Goal: Entertainment & Leisure: Consume media (video, audio)

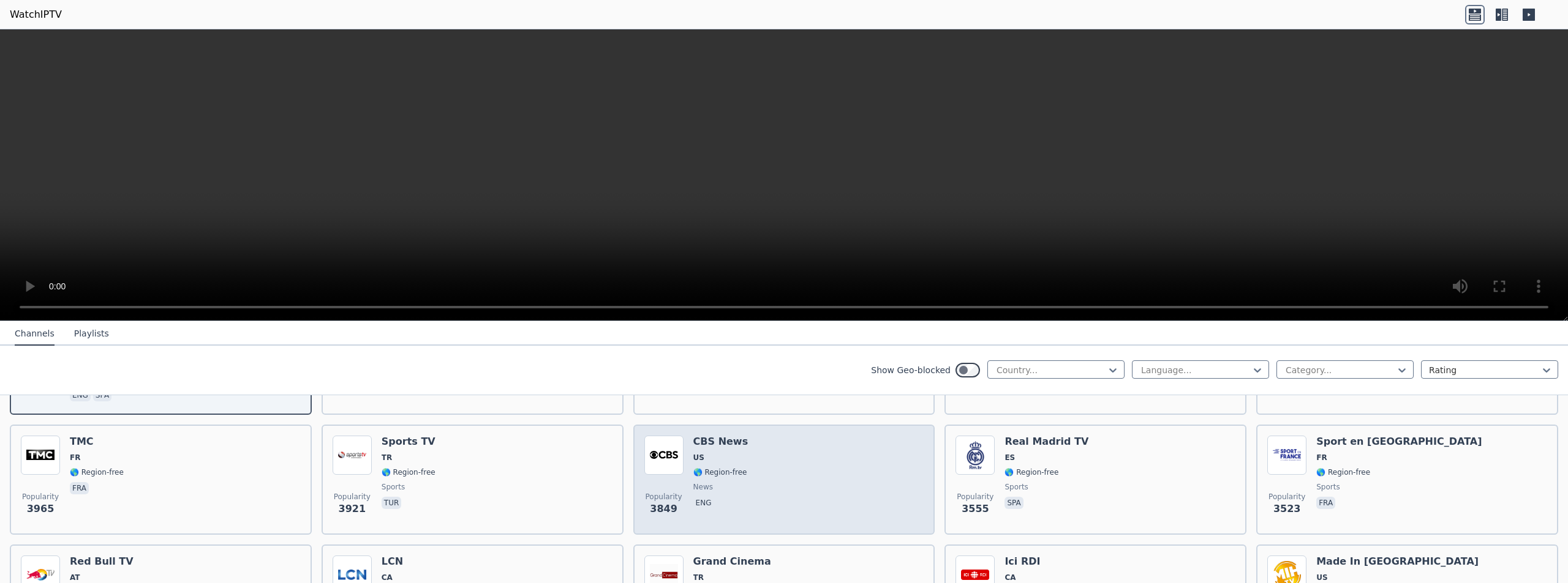
scroll to position [322, 0]
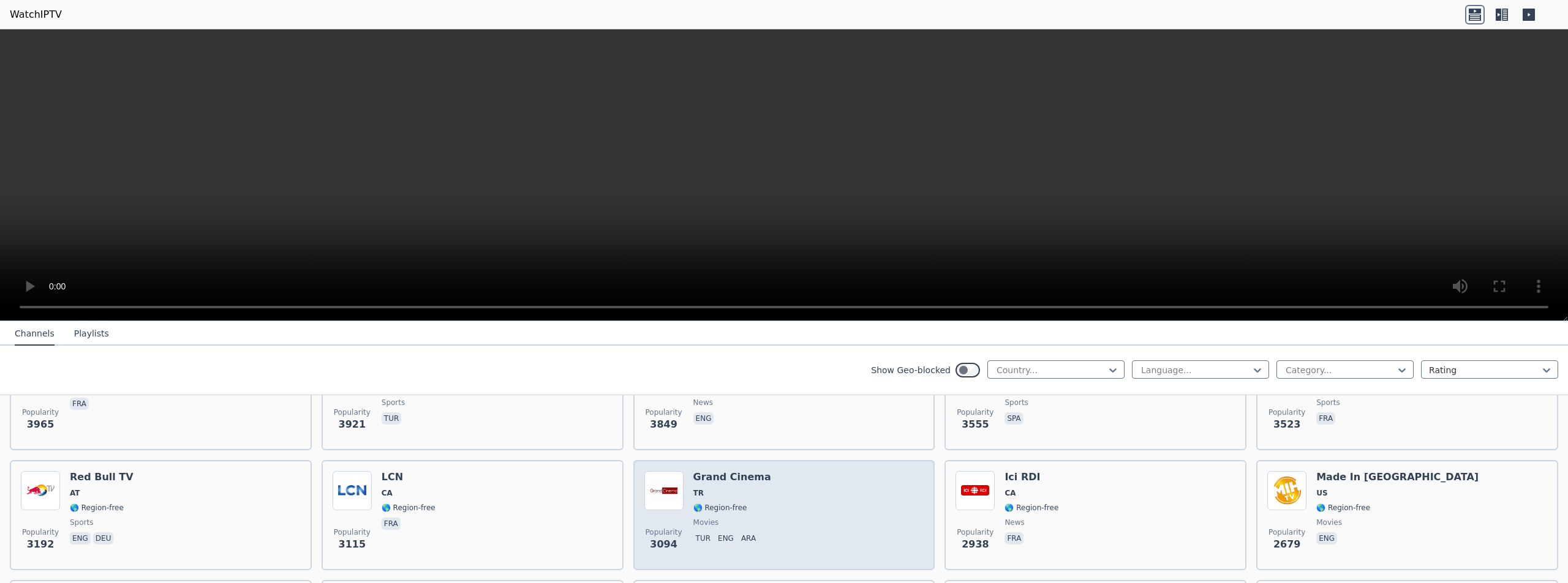
click at [664, 474] on img at bounding box center [664, 491] width 39 height 39
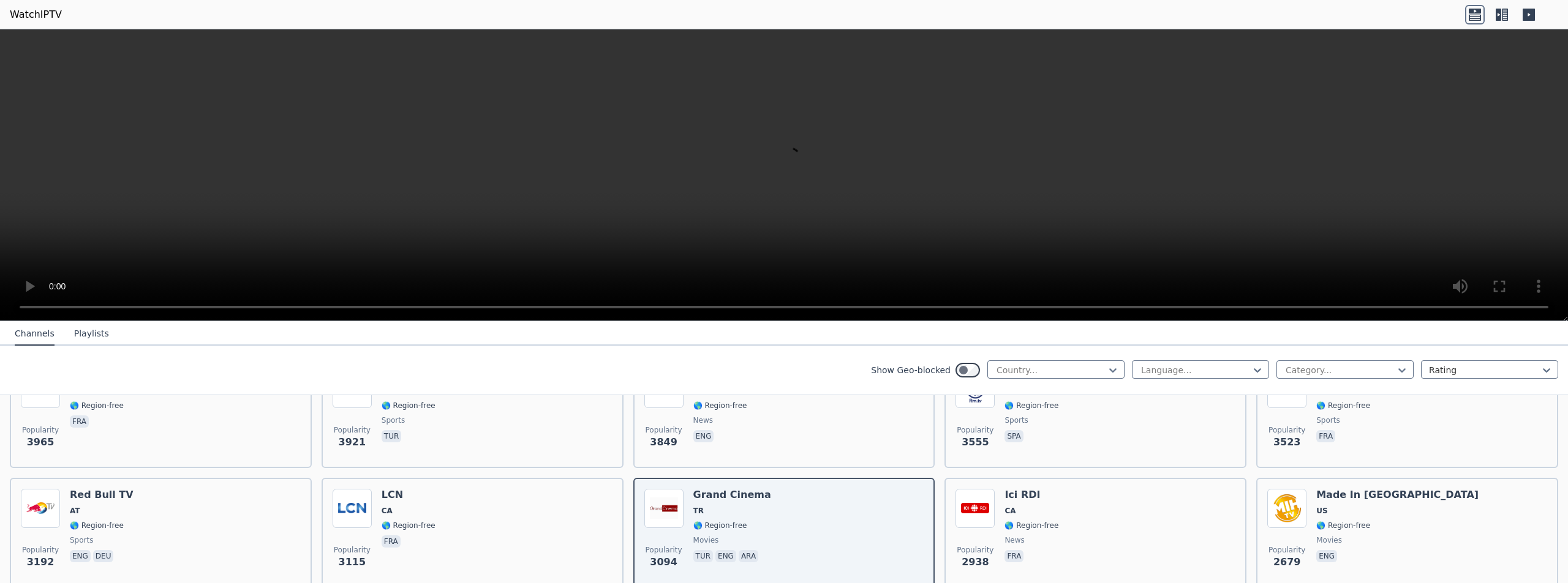
scroll to position [291, 0]
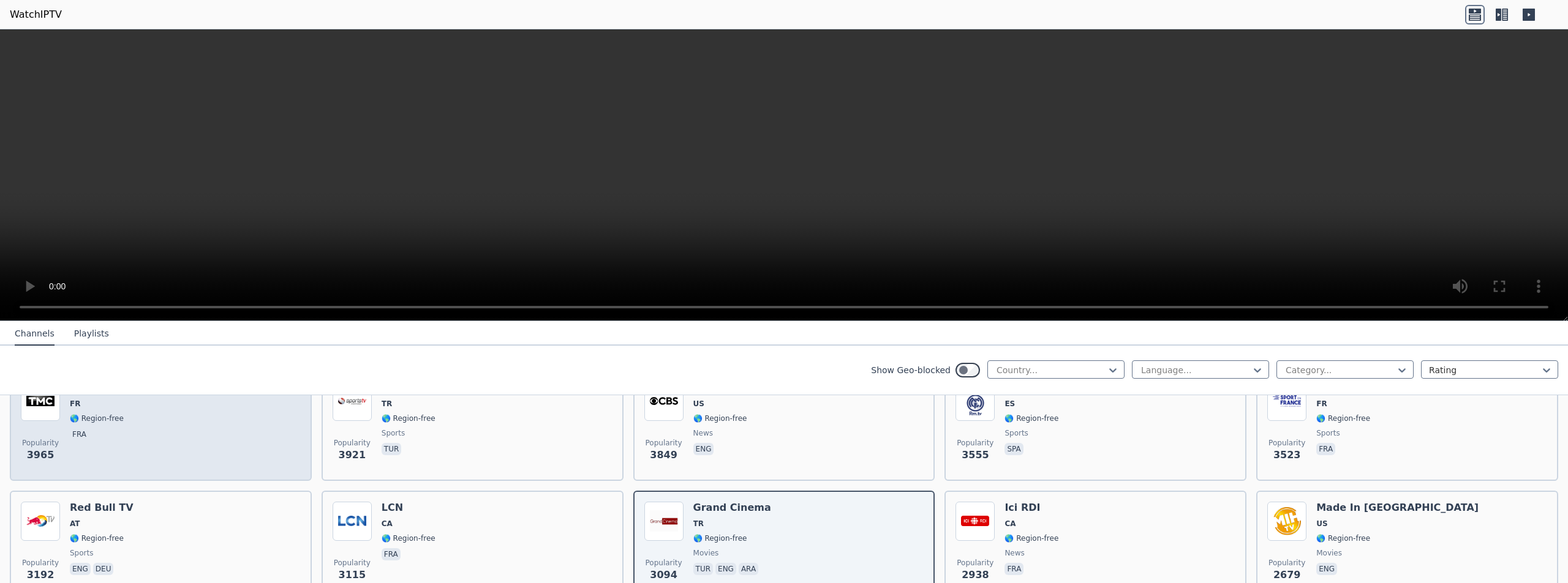
click at [169, 437] on div "Popularity 3965 TMC FR 🌎 Region-free fra" at bounding box center [161, 426] width 280 height 89
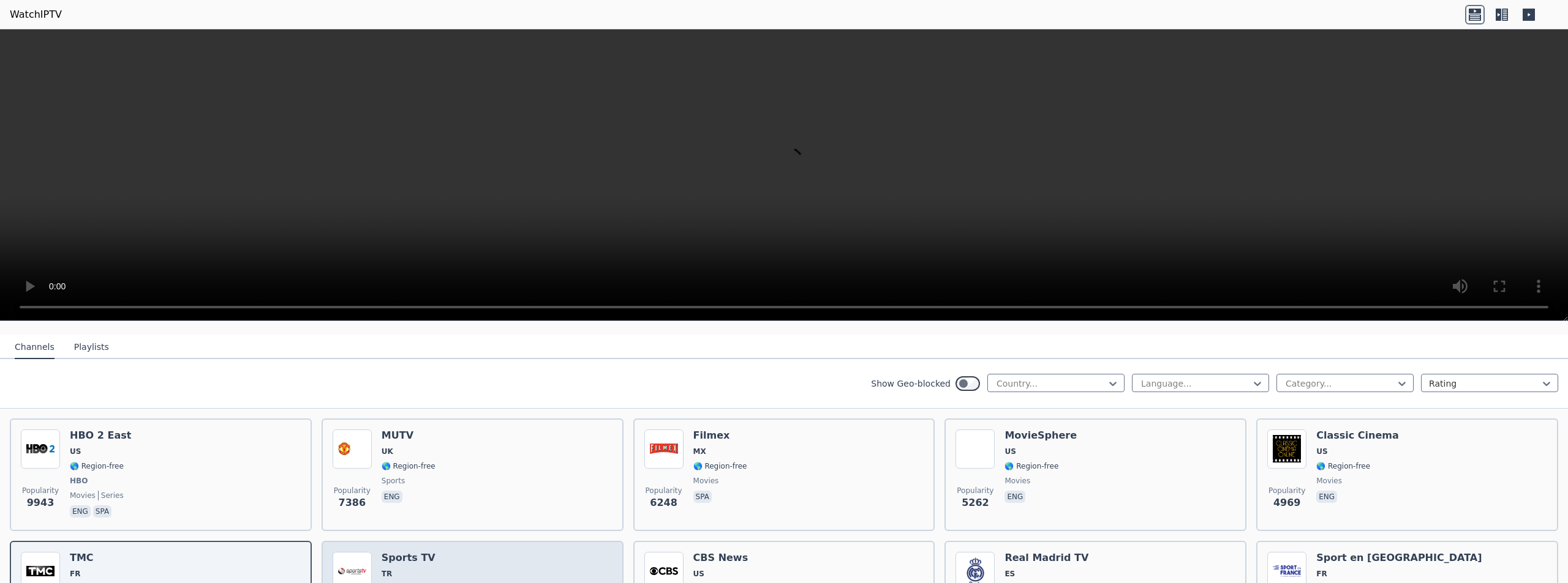
scroll to position [107, 0]
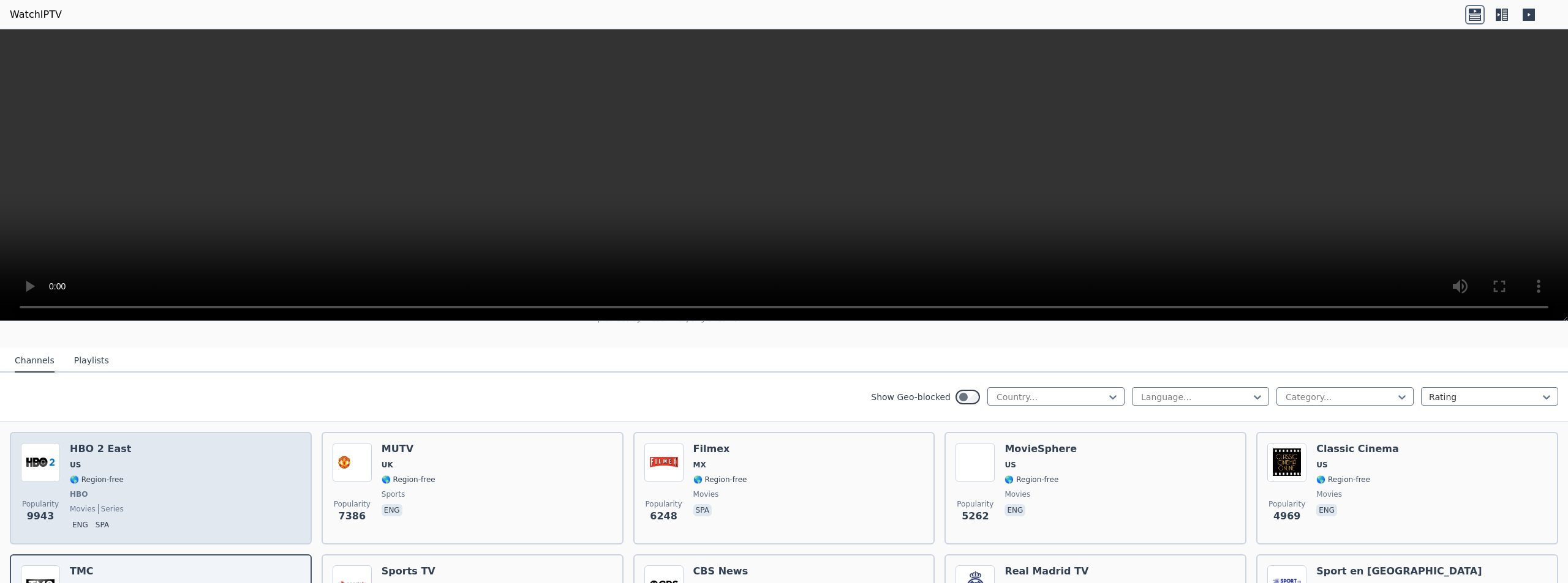
click at [241, 463] on div "Popularity 9943 HBO 2 East US 🌎 Region-free HBO movies series eng spa" at bounding box center [161, 488] width 280 height 90
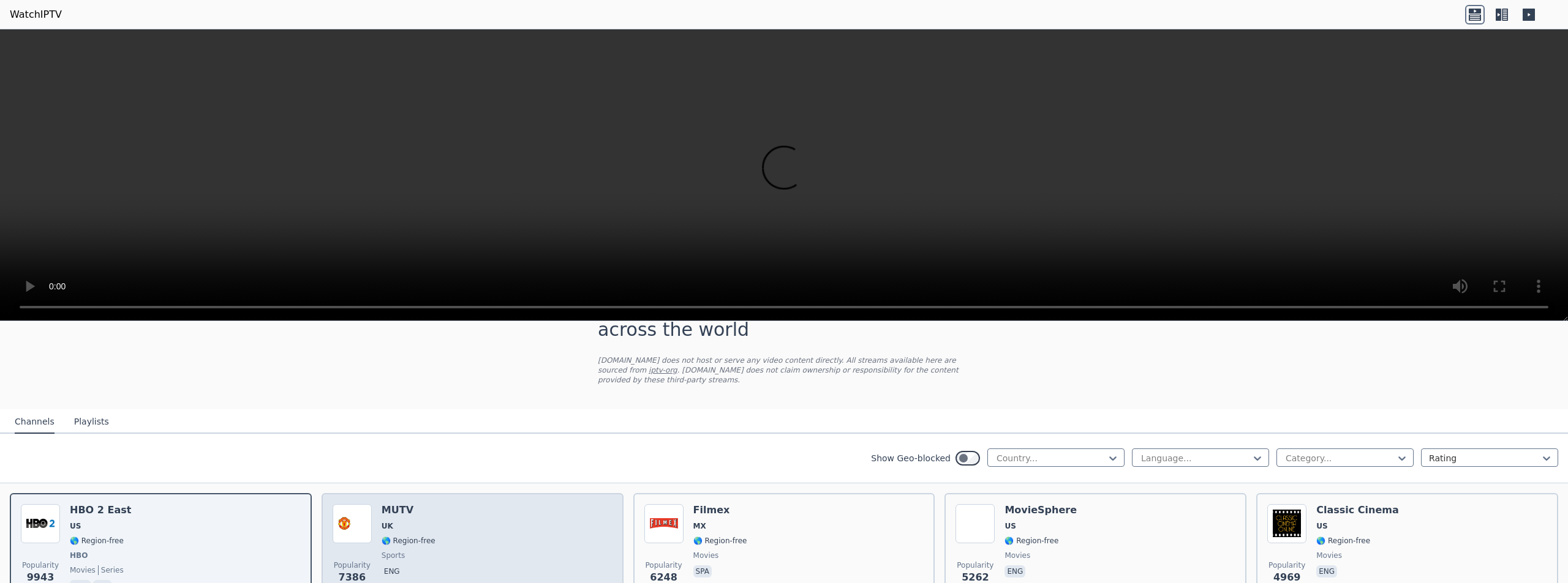
scroll to position [15, 0]
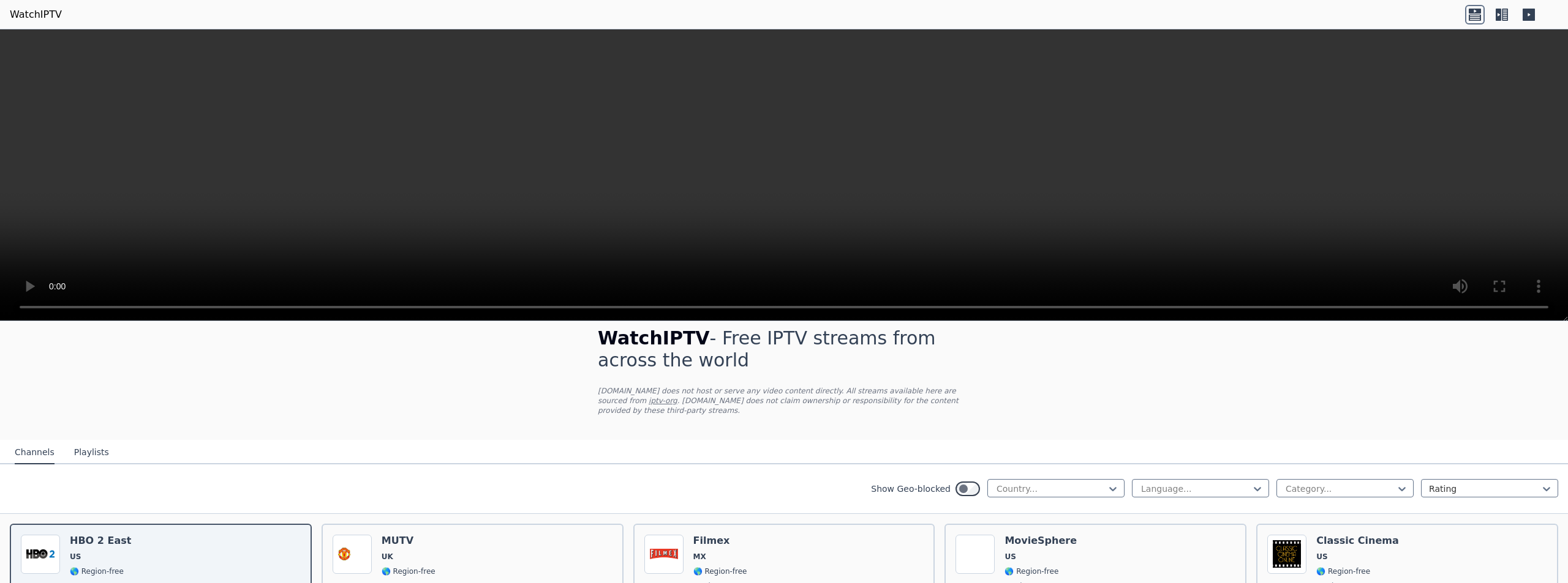
click at [84, 441] on button "Playlists" at bounding box center [91, 452] width 35 height 23
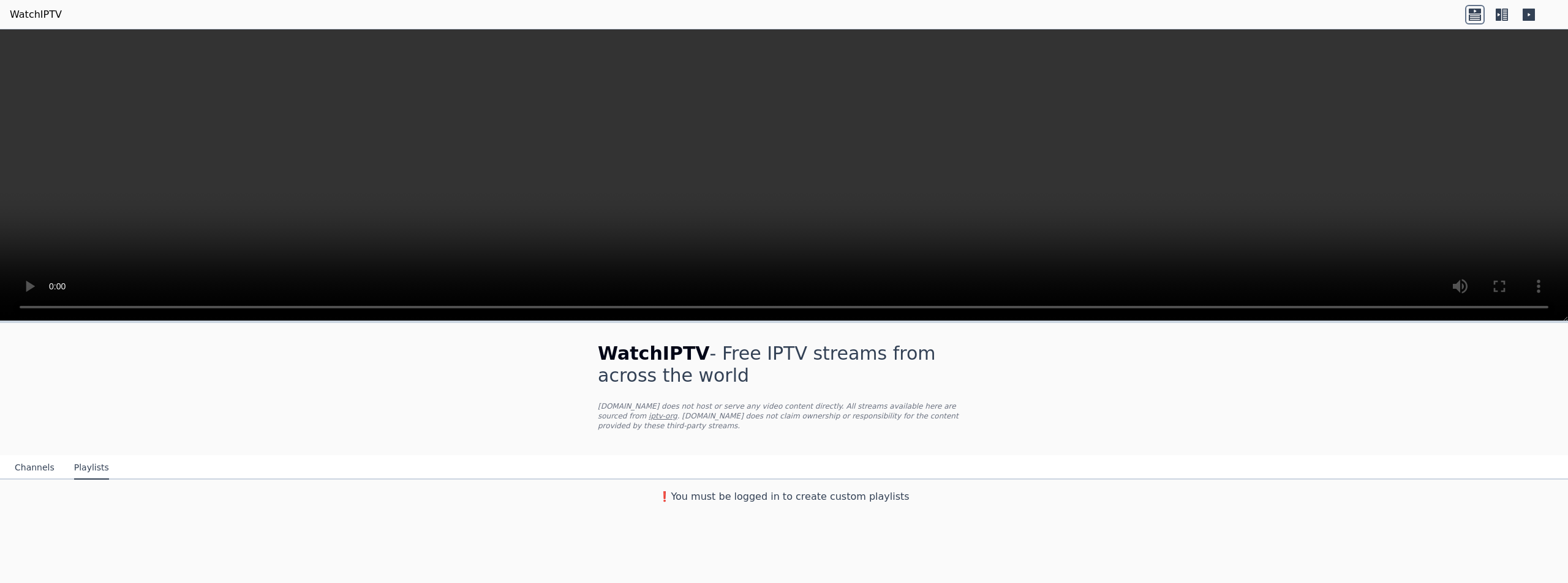
scroll to position [0, 0]
click at [41, 457] on button "Channels" at bounding box center [35, 468] width 40 height 23
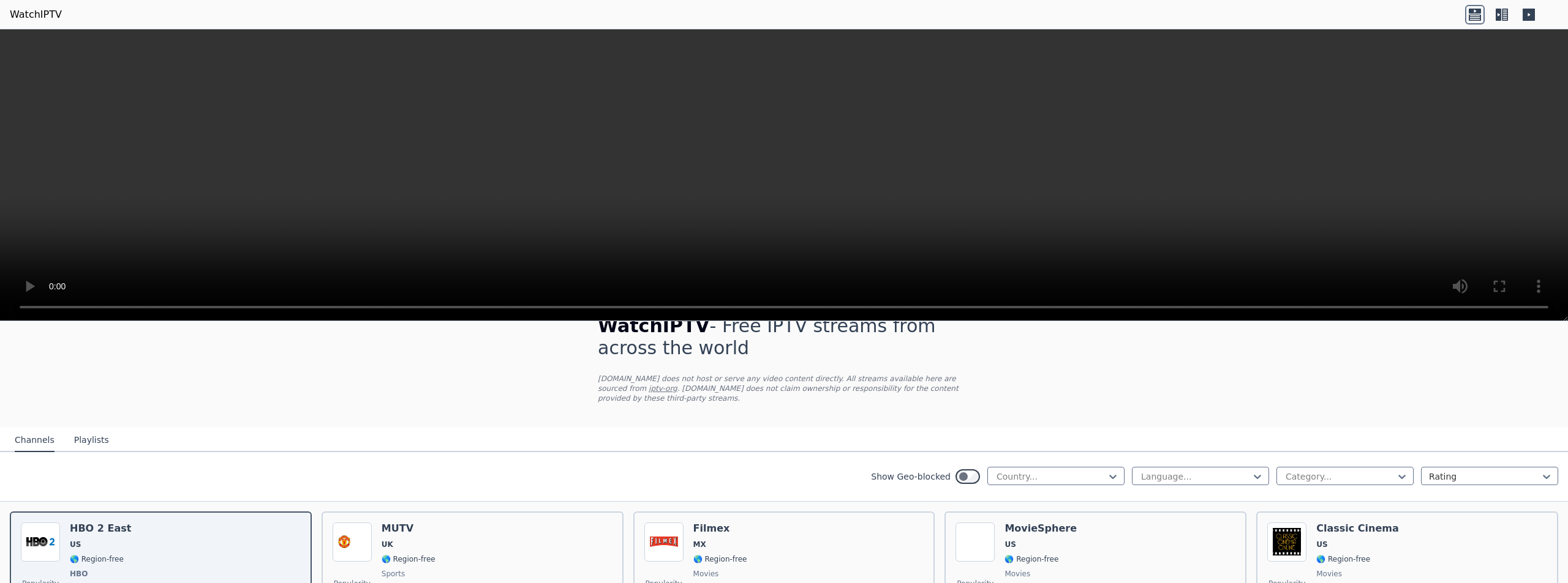
scroll to position [62, 0]
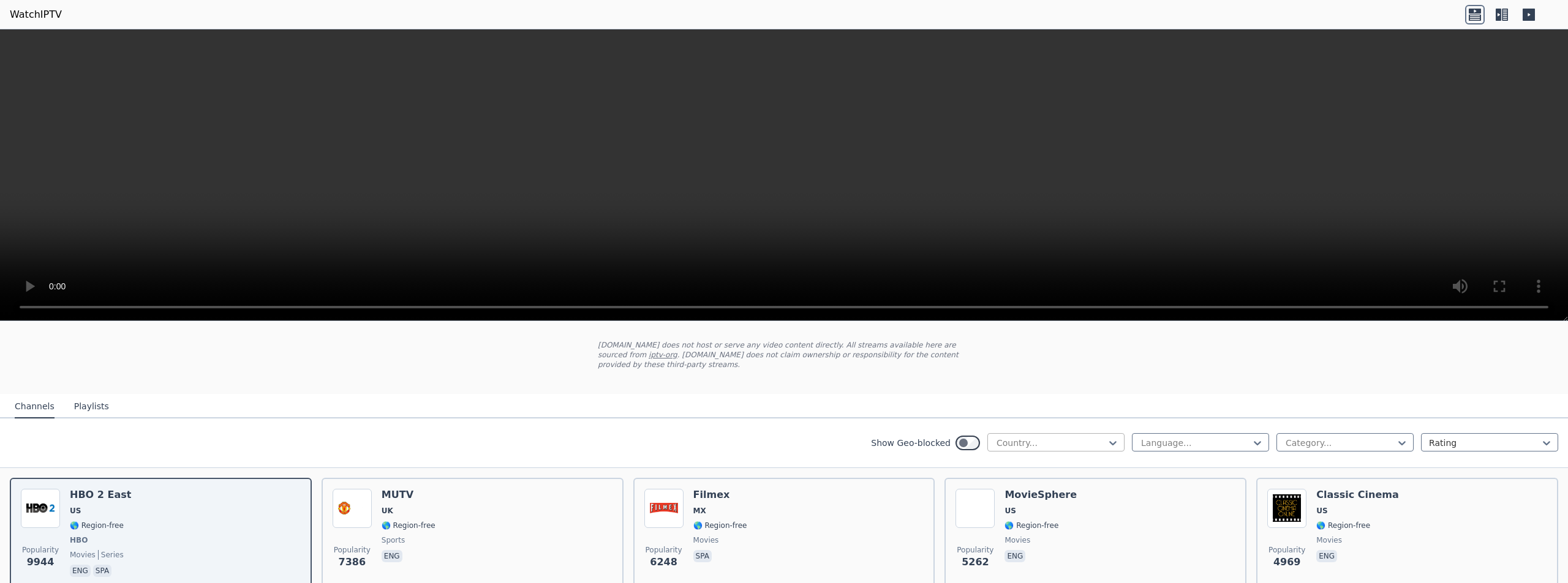
click at [1093, 437] on div at bounding box center [1051, 443] width 111 height 12
type input "*"
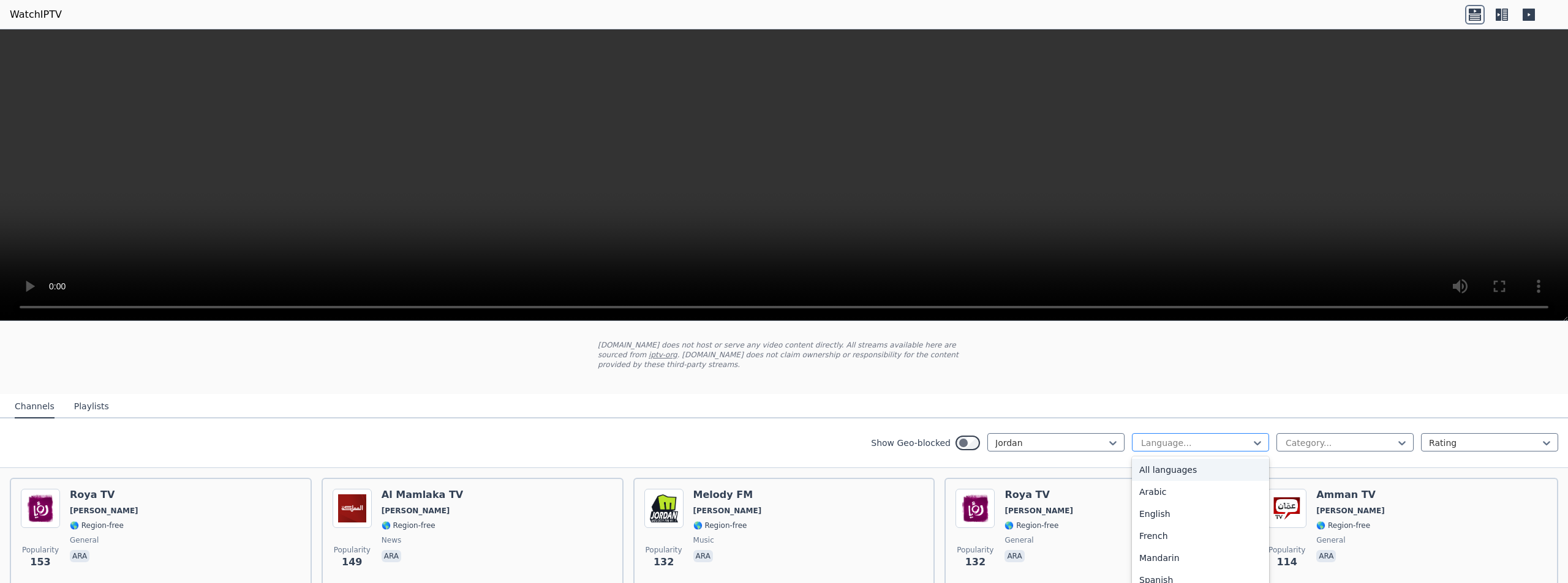
click at [1152, 437] on div at bounding box center [1195, 443] width 111 height 12
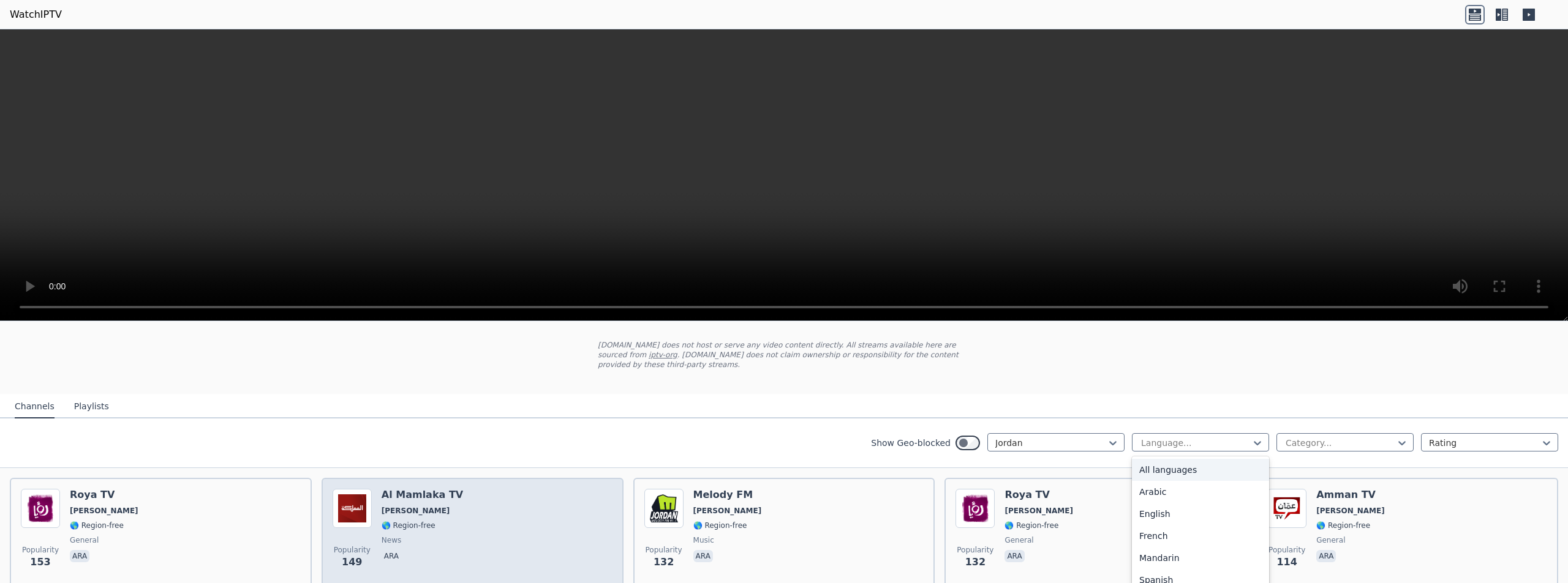
click at [354, 497] on img at bounding box center [352, 508] width 39 height 39
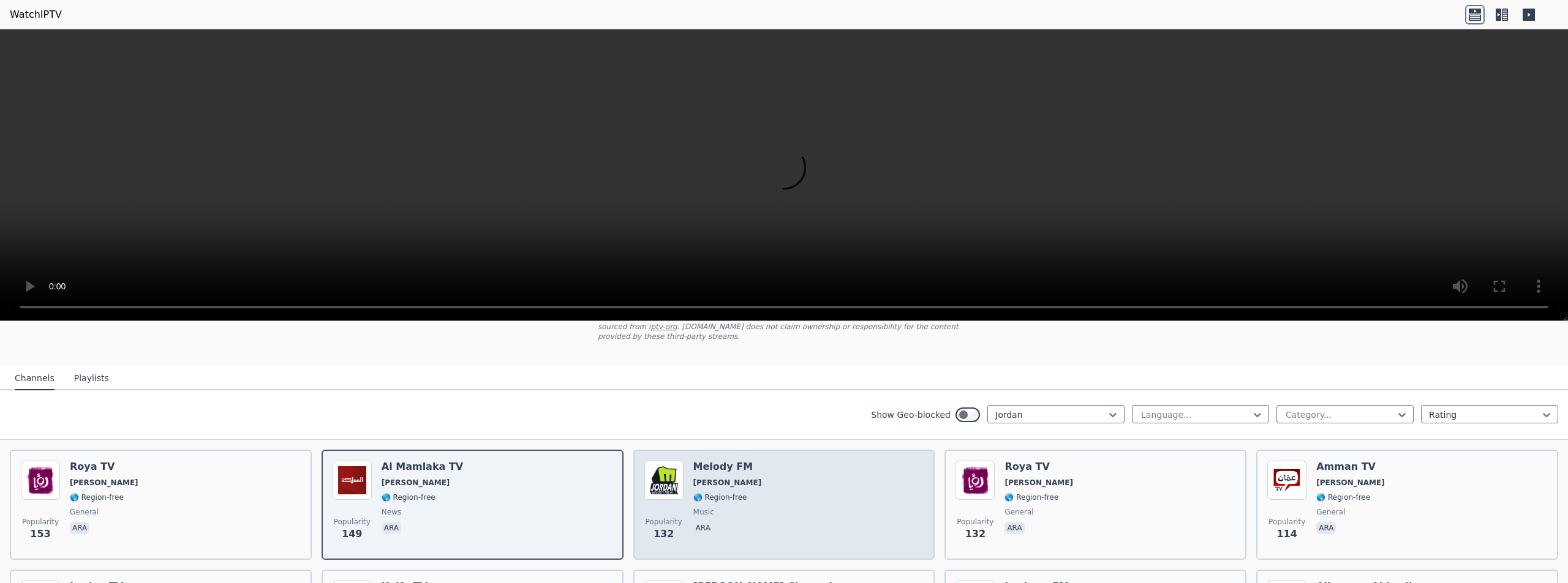
scroll to position [91, 0]
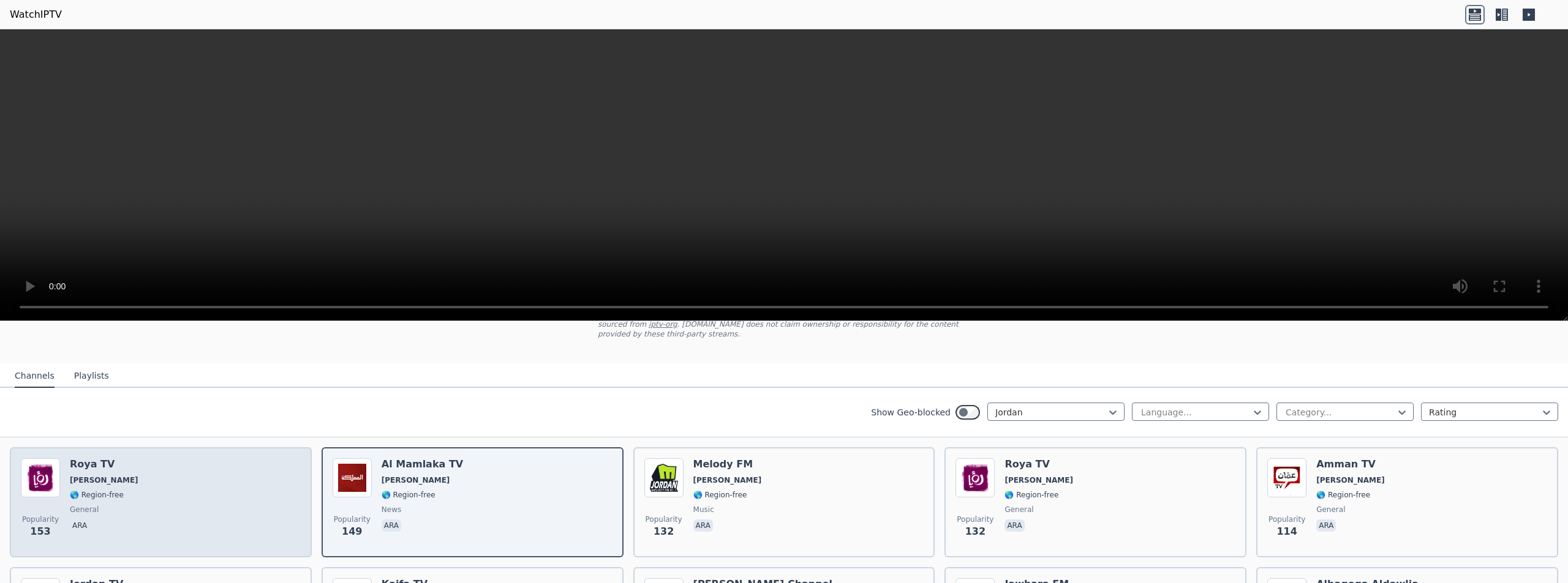
click at [187, 473] on div "Popularity 153 Roya TV JO 🌎 Region-free general ara" at bounding box center [161, 503] width 280 height 89
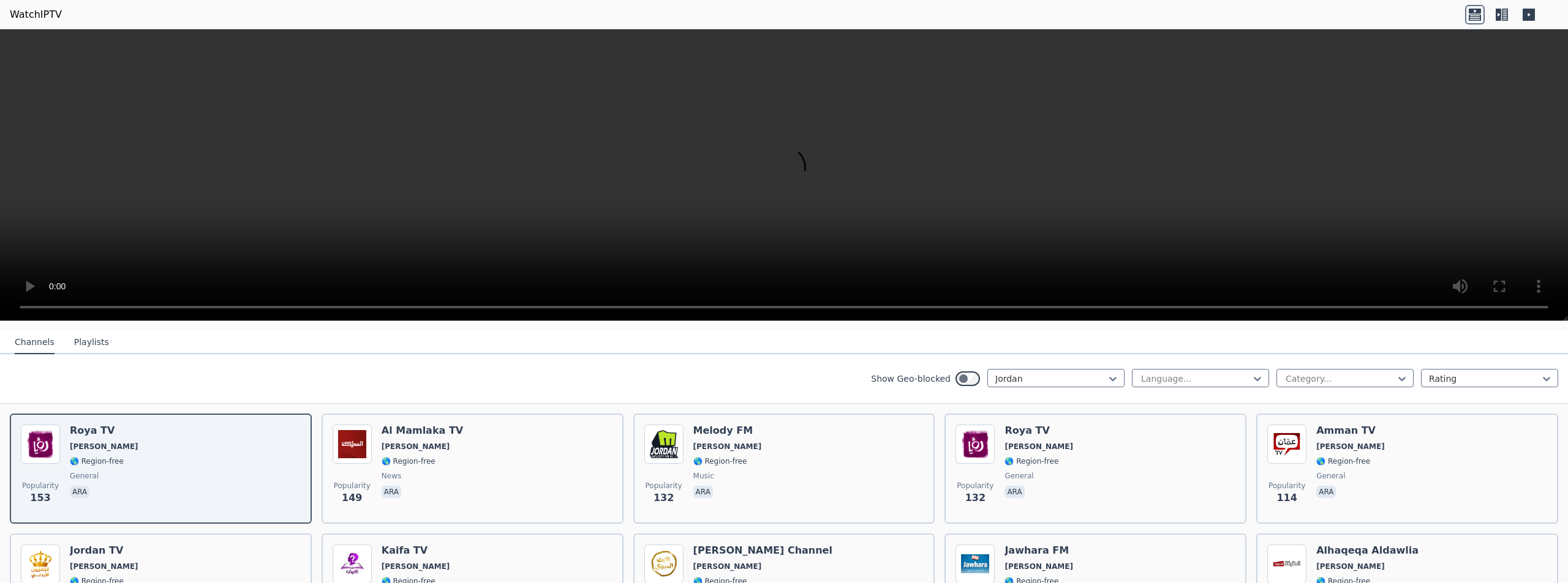
scroll to position [76, 0]
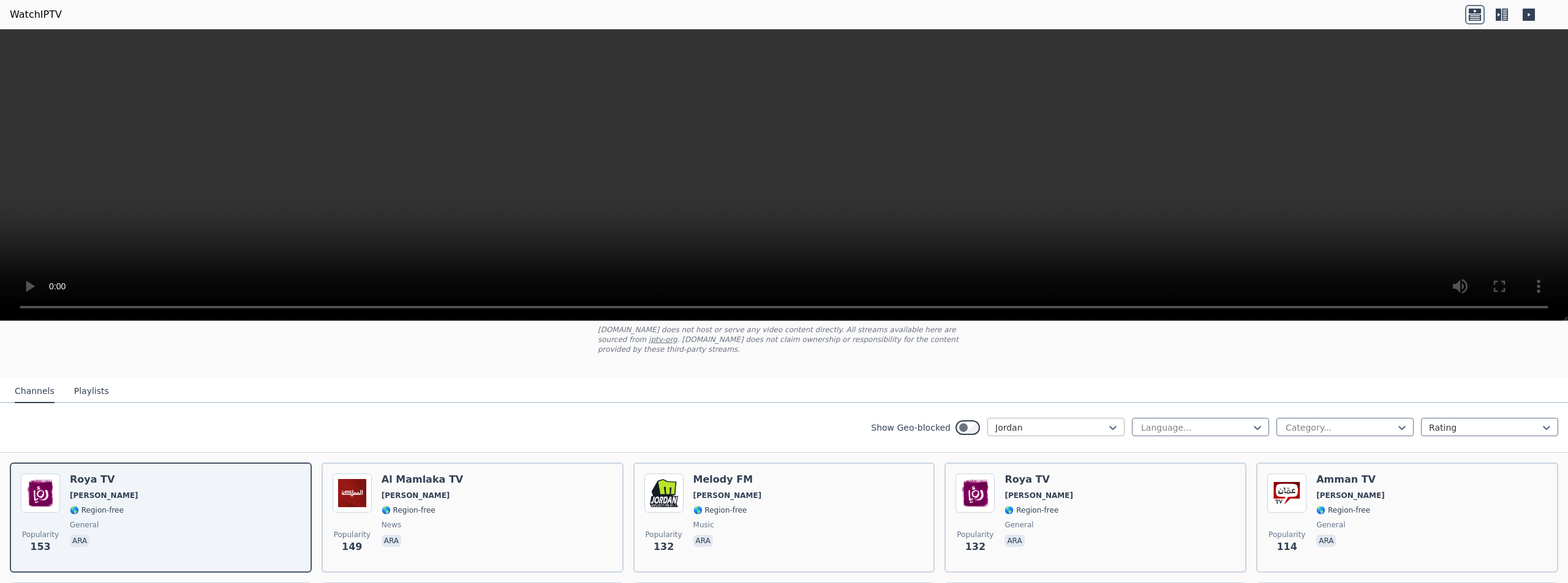
click at [1023, 422] on div at bounding box center [1051, 427] width 111 height 12
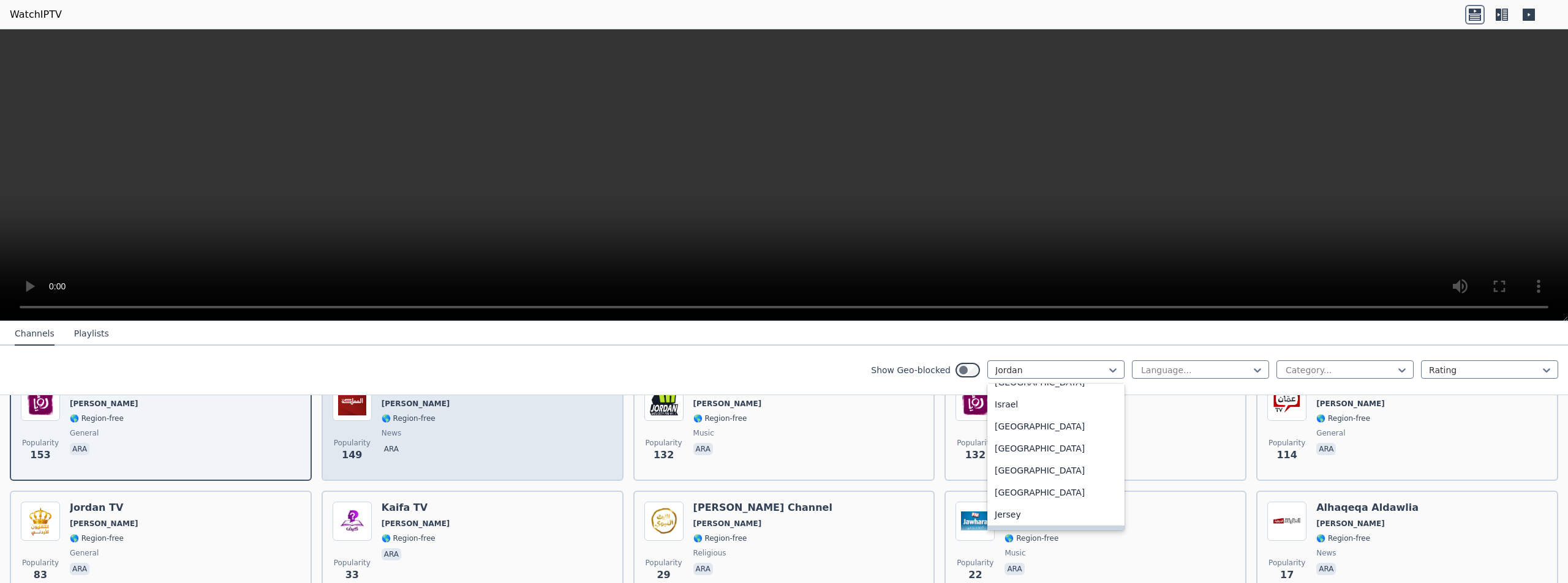
scroll to position [184, 0]
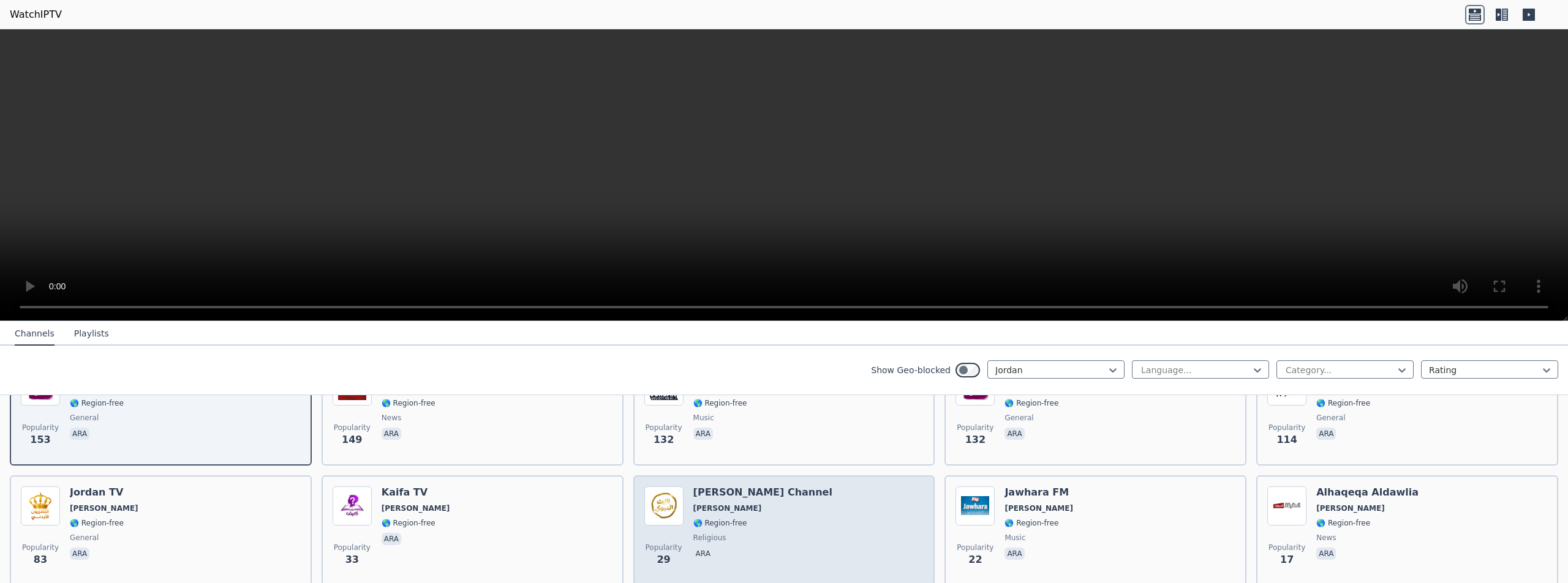
click at [802, 508] on div "Popularity 29 Alerth Alnabawi Channel JO 🌎 Region-free religious ara" at bounding box center [784, 531] width 280 height 89
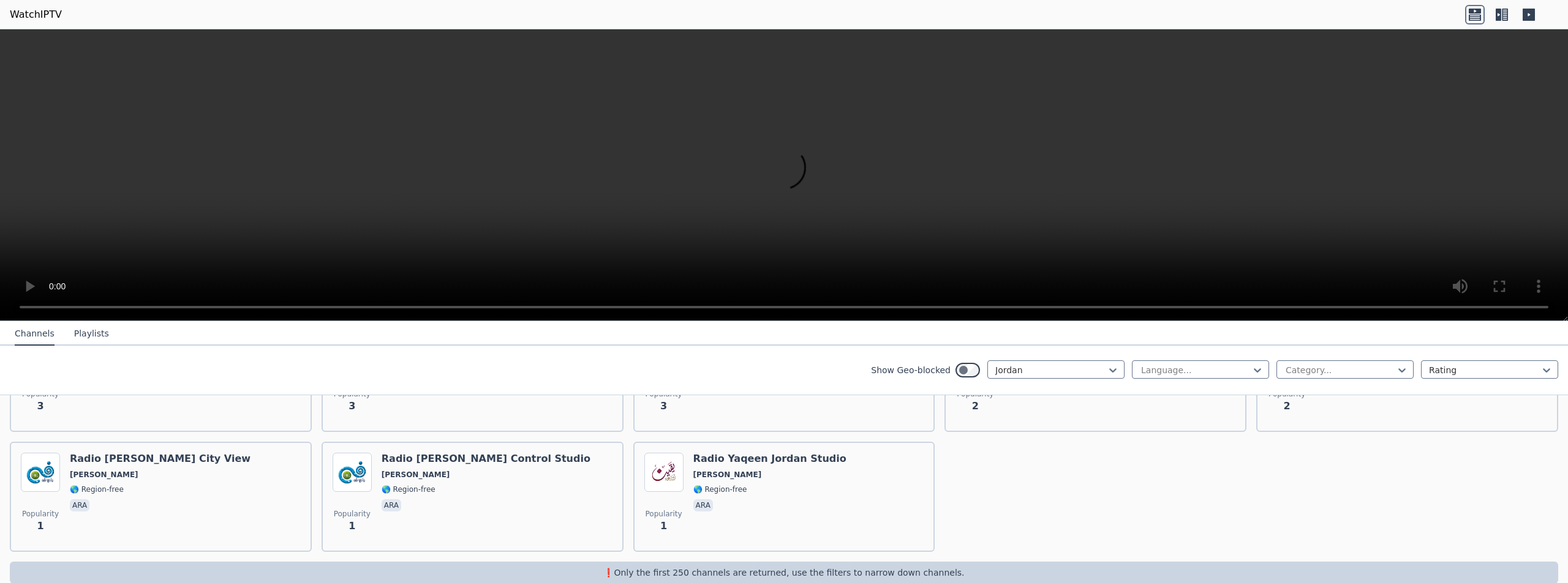
scroll to position [704, 0]
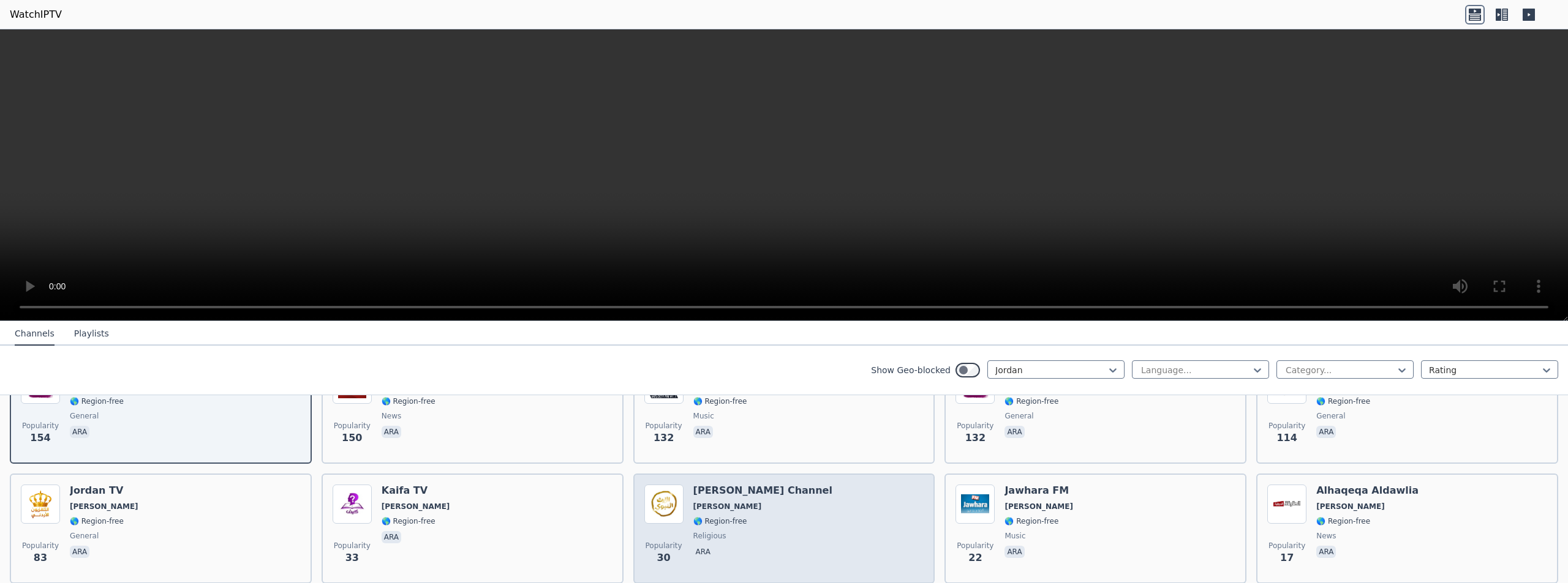
scroll to position [275, 0]
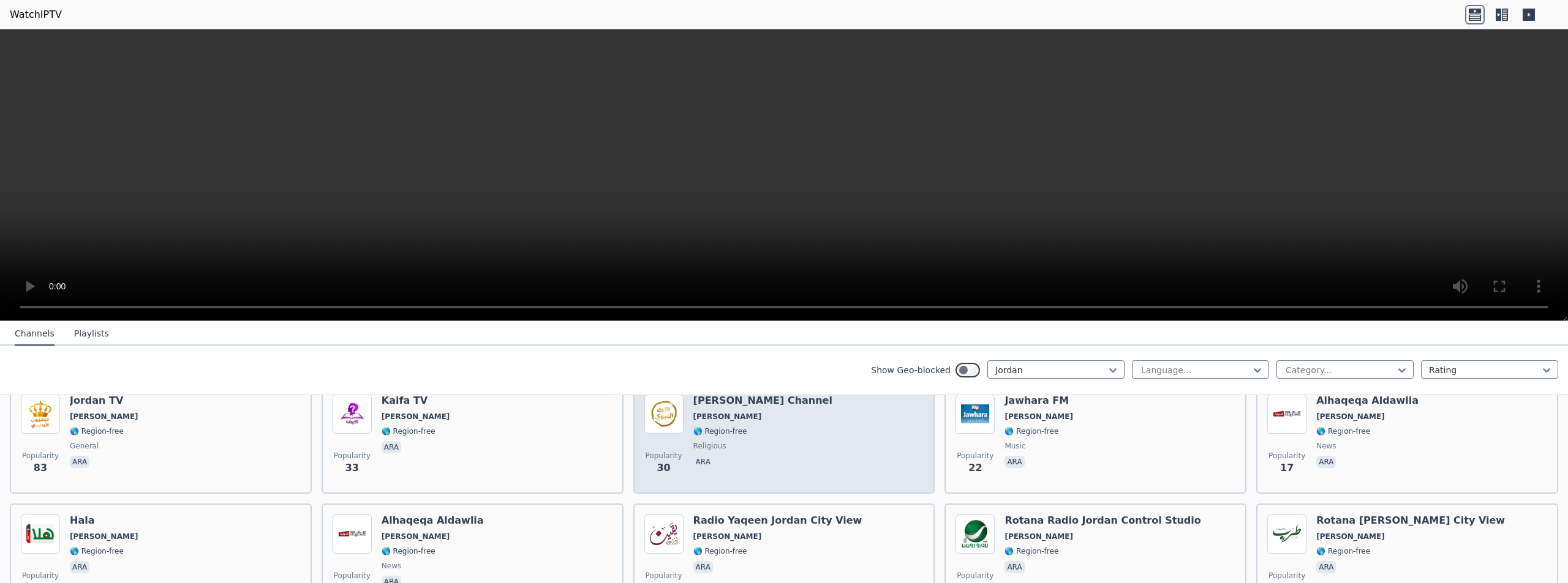
click at [721, 426] on span "🌎 Region-free" at bounding box center [721, 431] width 54 height 10
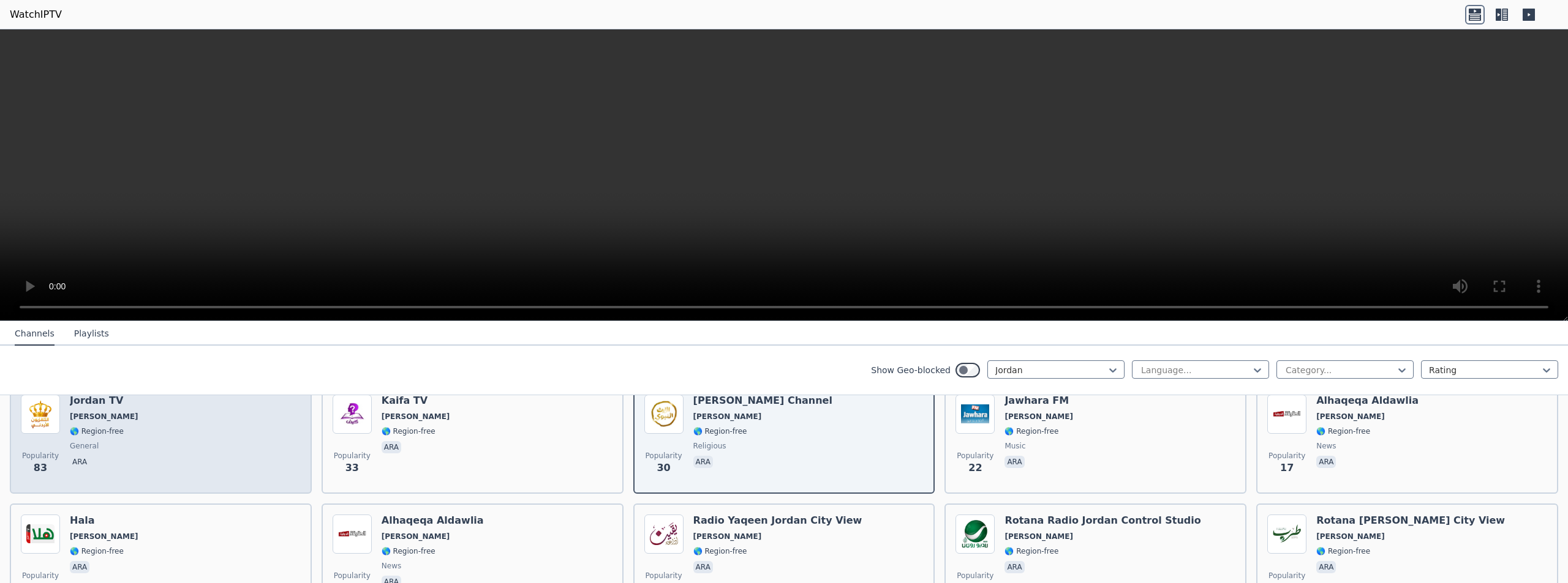
click at [153, 450] on div "Popularity 83 Jordan TV JO 🌎 Region-free general ara" at bounding box center [161, 438] width 280 height 89
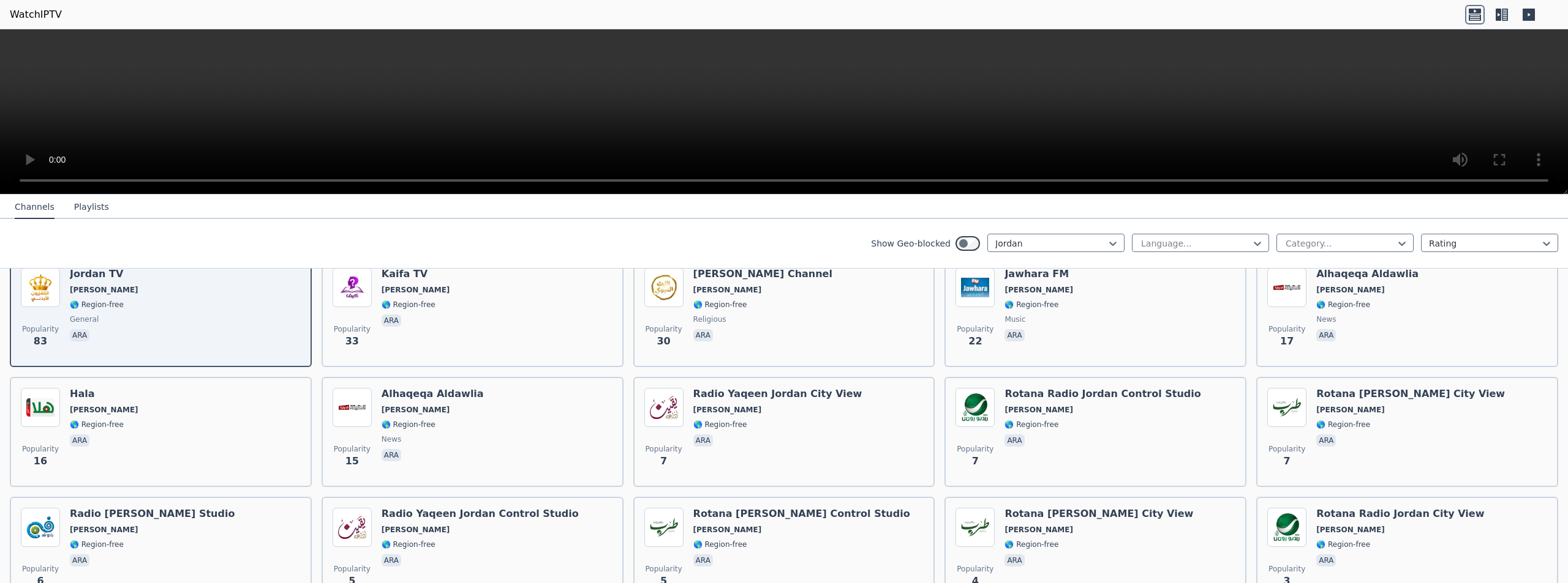
click at [551, 99] on video at bounding box center [784, 112] width 1568 height 165
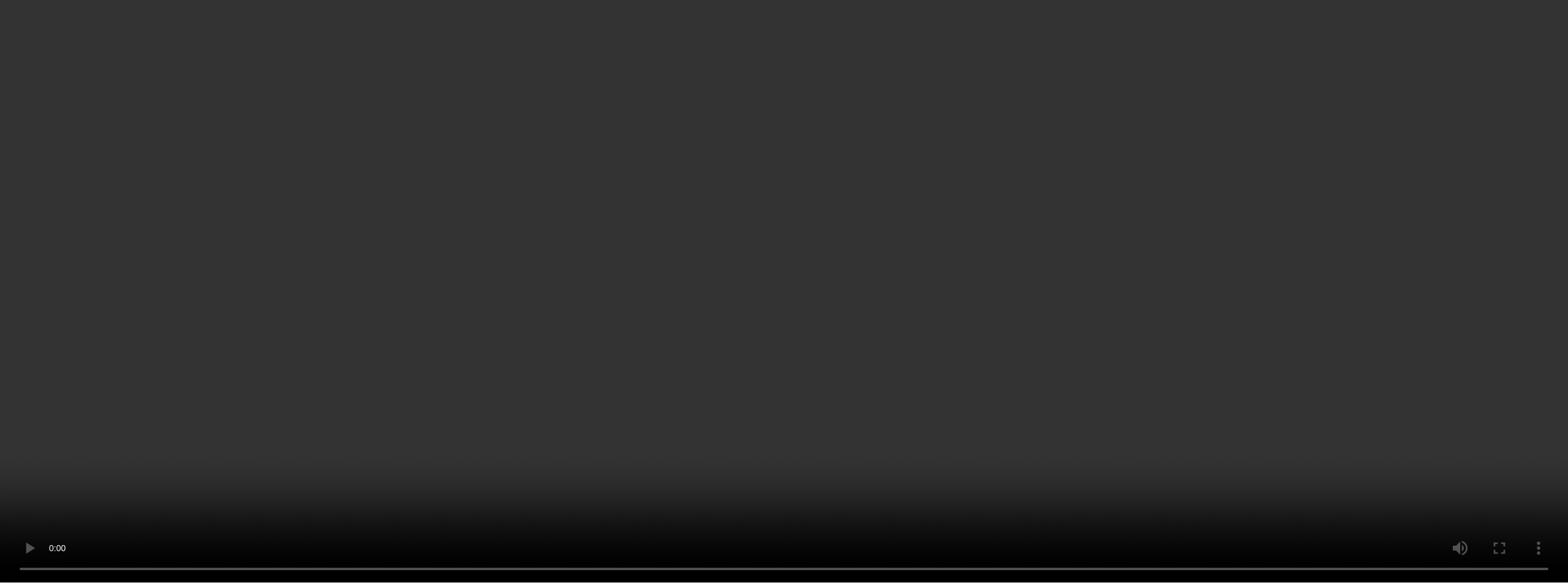
click at [551, 152] on video at bounding box center [784, 291] width 1568 height 583
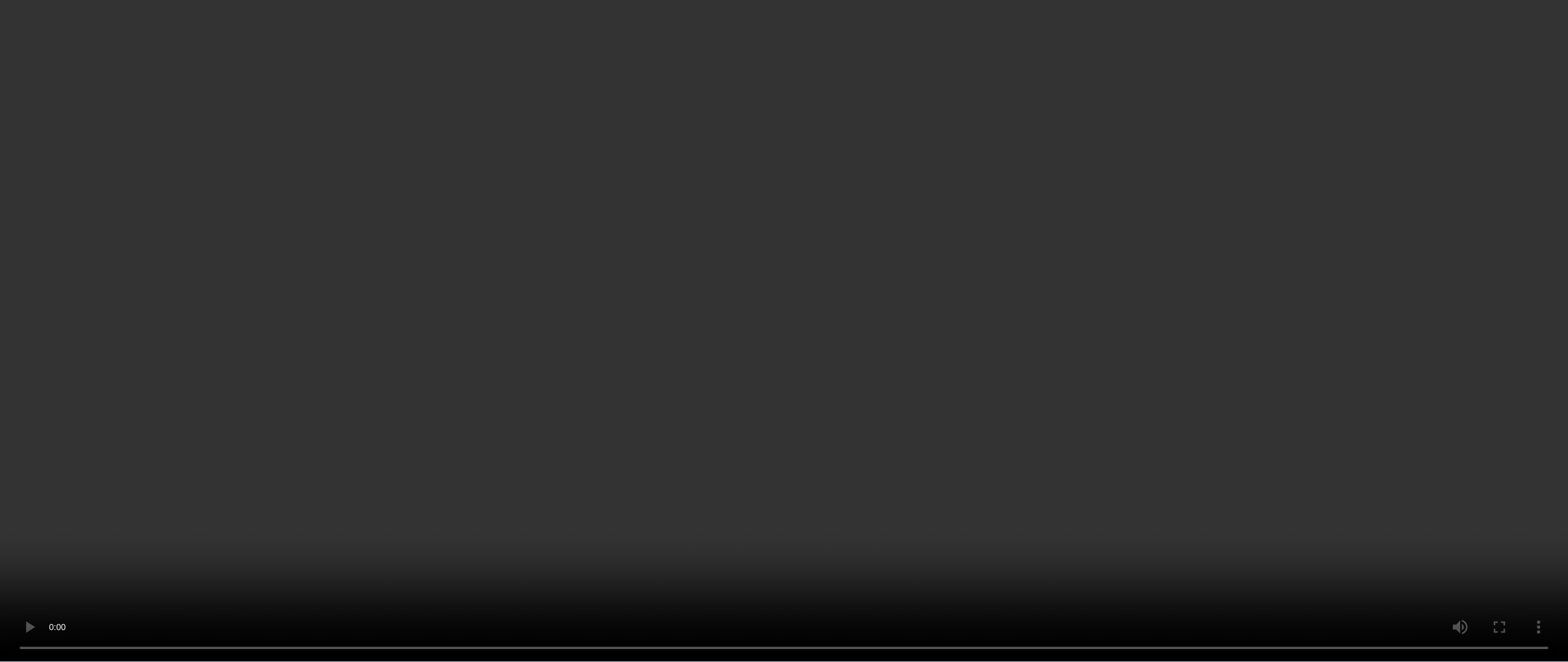
click at [542, 187] on video at bounding box center [784, 331] width 1568 height 662
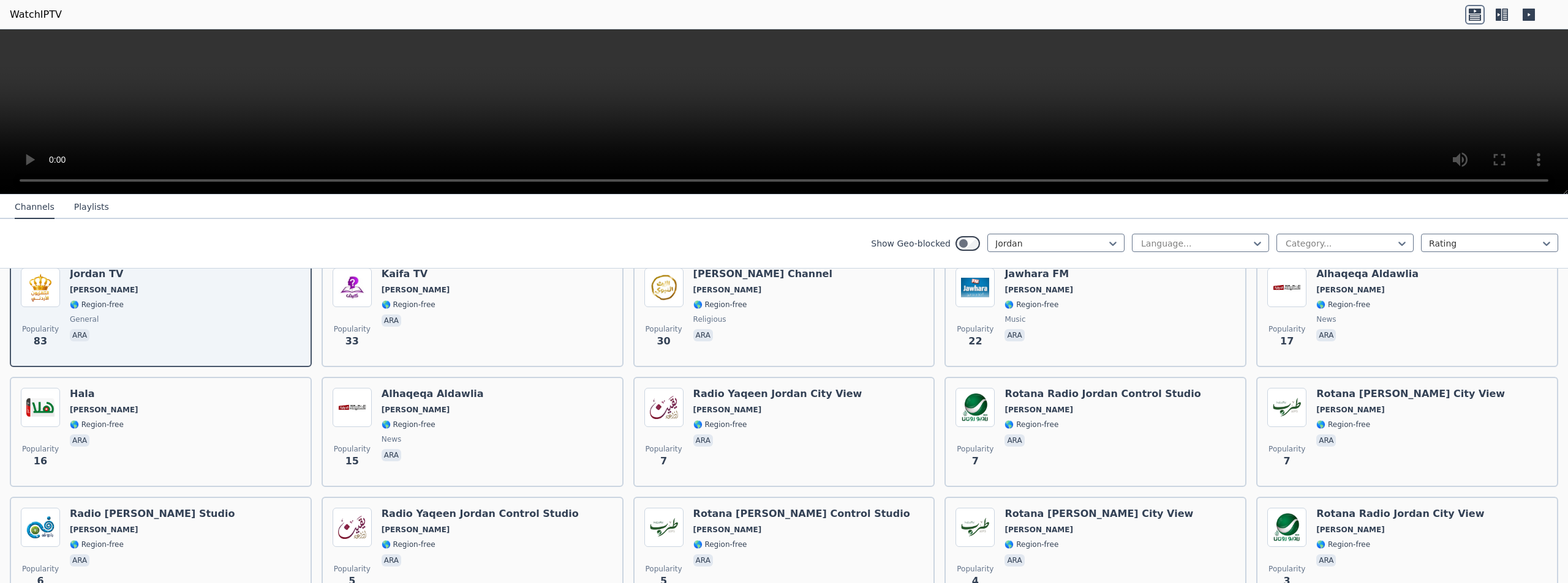
click at [77, 197] on button "Playlists" at bounding box center [91, 207] width 35 height 23
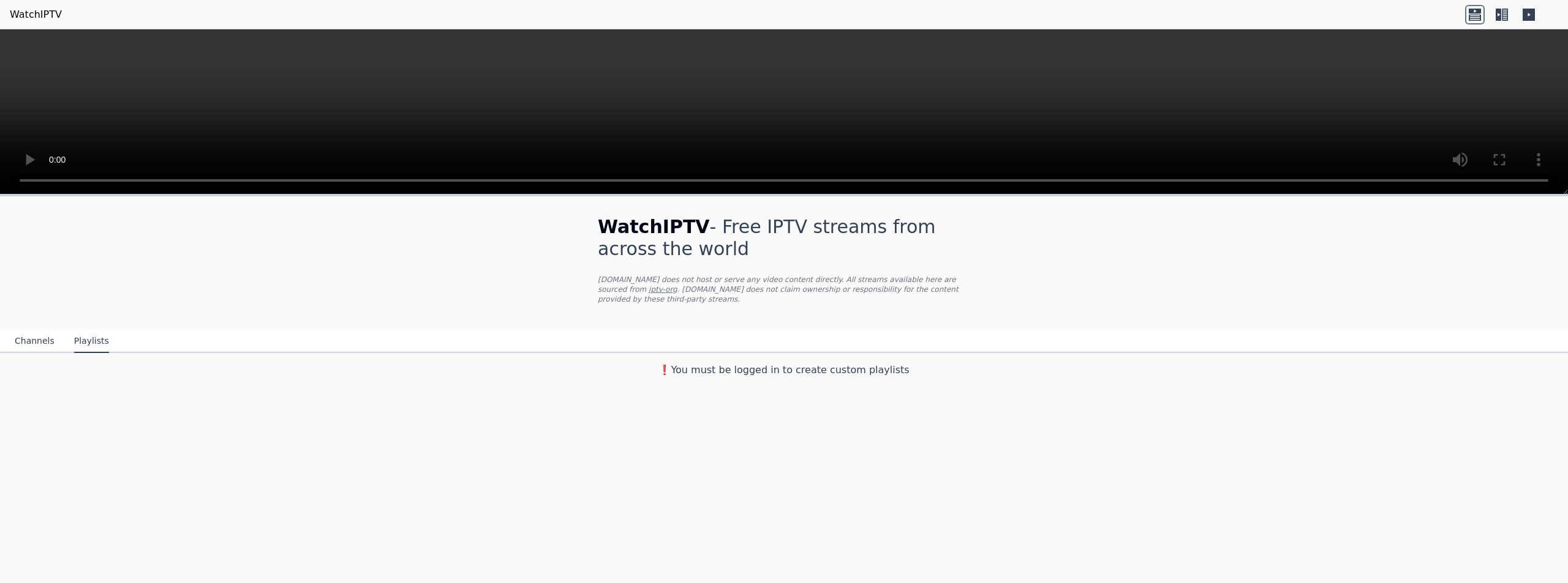
scroll to position [0, 0]
click at [38, 332] on button "Channels" at bounding box center [35, 341] width 40 height 23
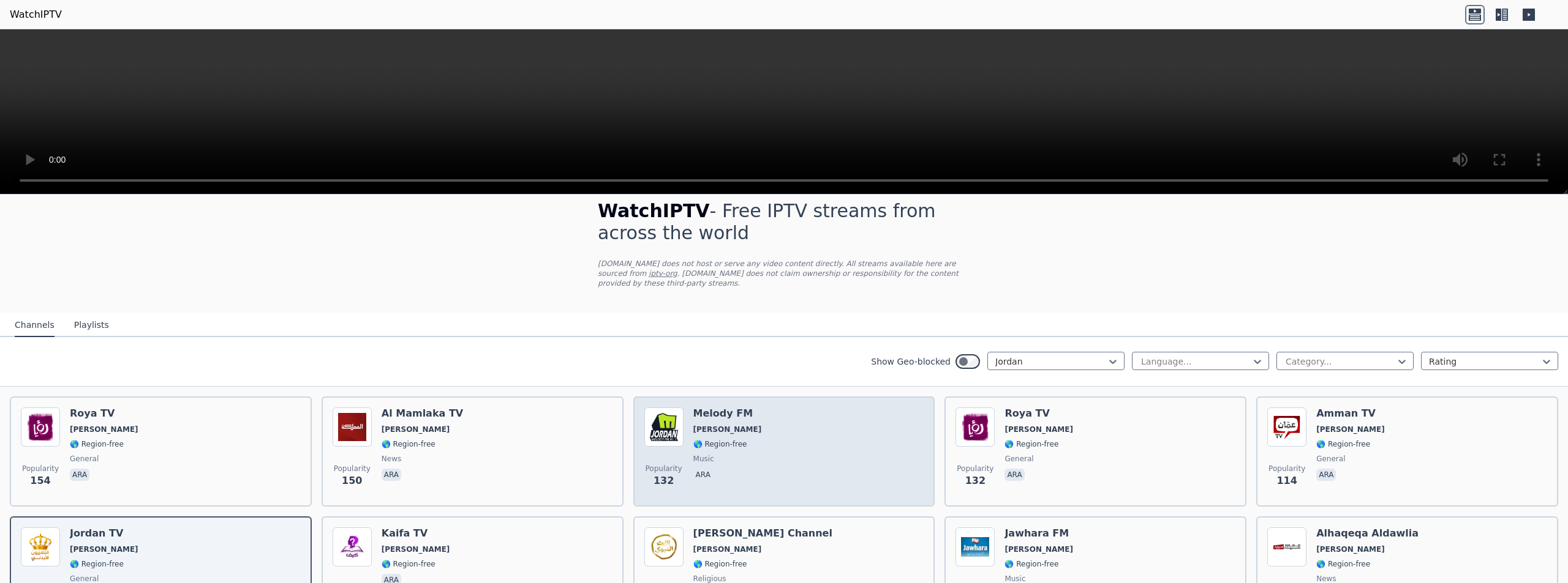
scroll to position [31, 0]
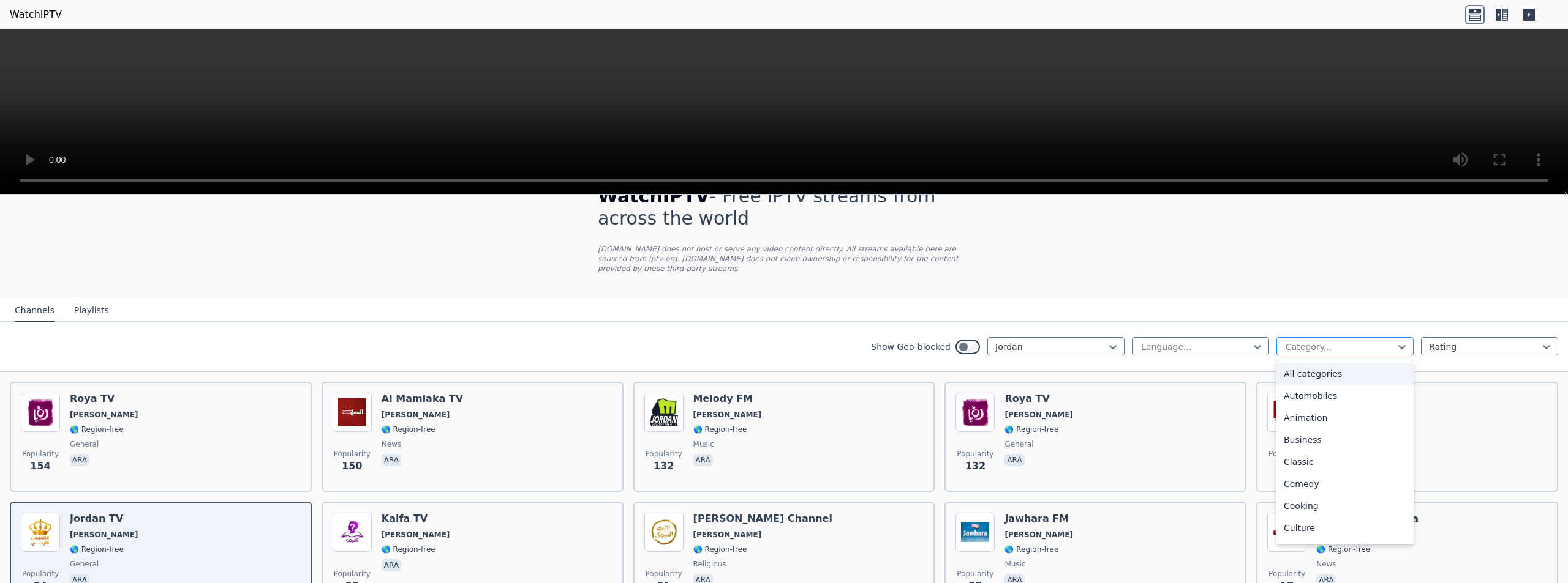
click at [1292, 341] on div at bounding box center [1339, 347] width 111 height 12
click at [1430, 343] on div at bounding box center [1484, 347] width 111 height 12
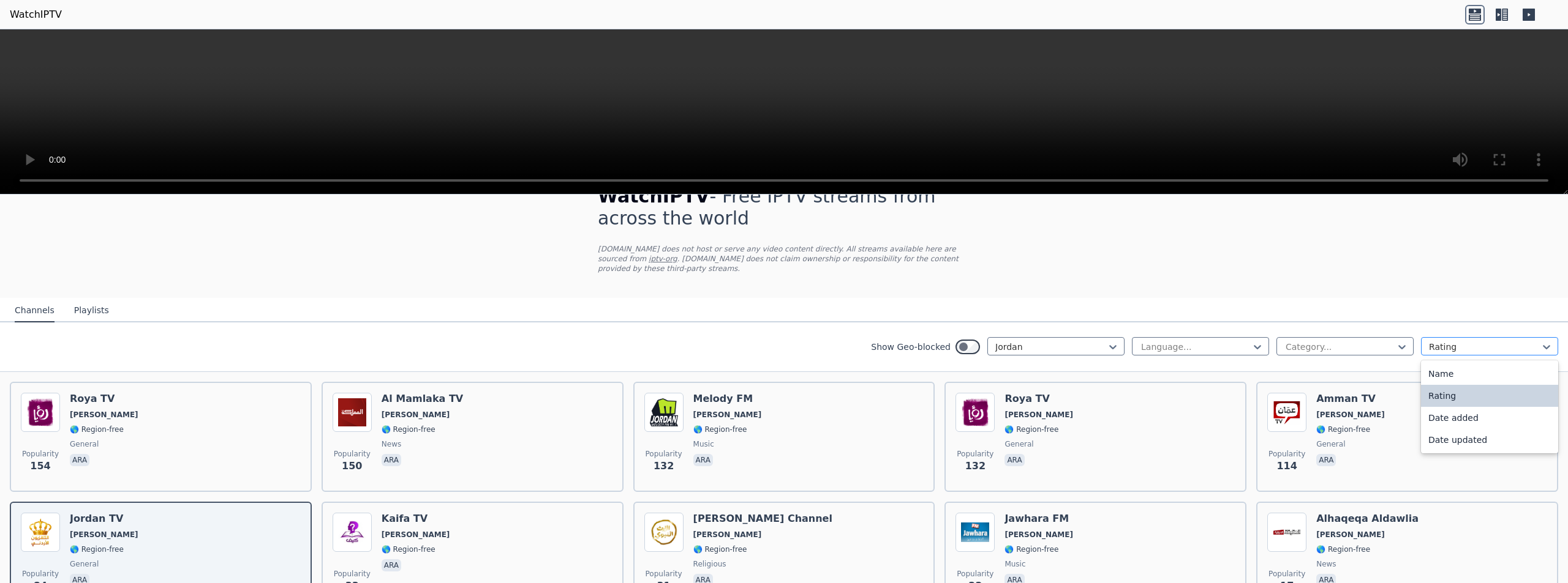
click at [1431, 343] on div at bounding box center [1484, 347] width 111 height 12
click at [1364, 345] on div "Category..." at bounding box center [1345, 347] width 137 height 19
click at [1000, 341] on div at bounding box center [1051, 347] width 111 height 12
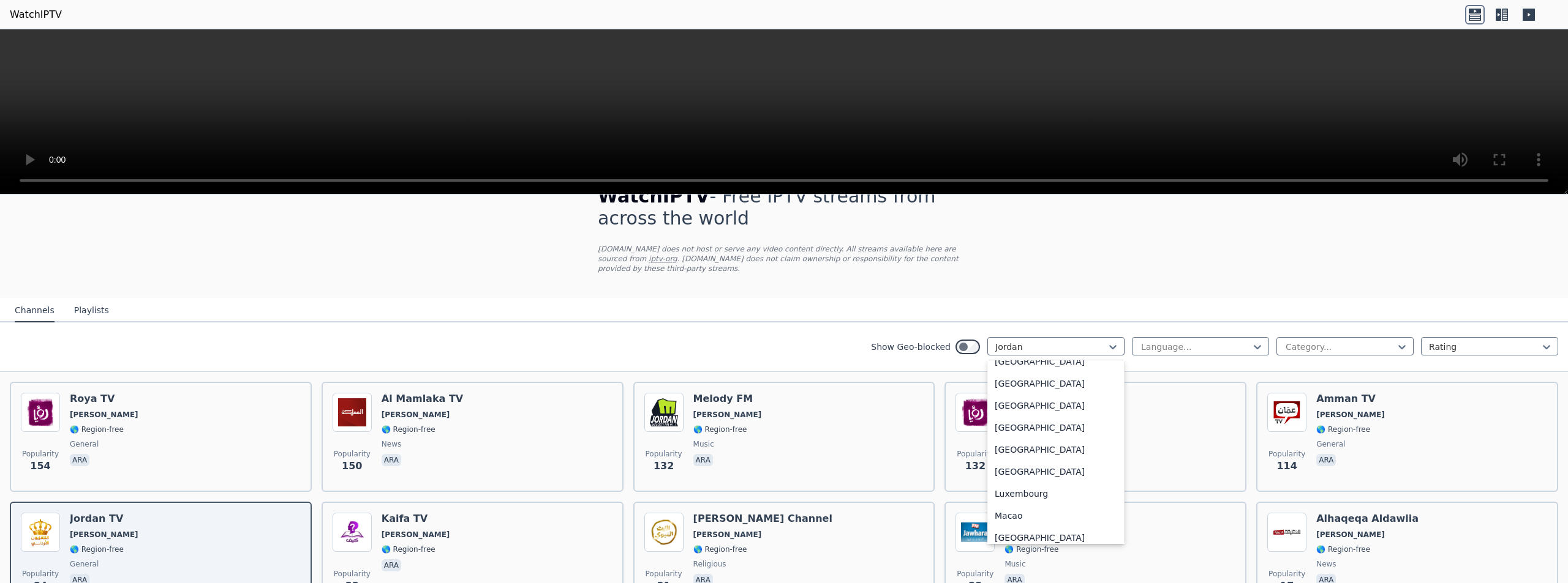
scroll to position [2182, 0]
click at [1310, 341] on div at bounding box center [1339, 347] width 111 height 12
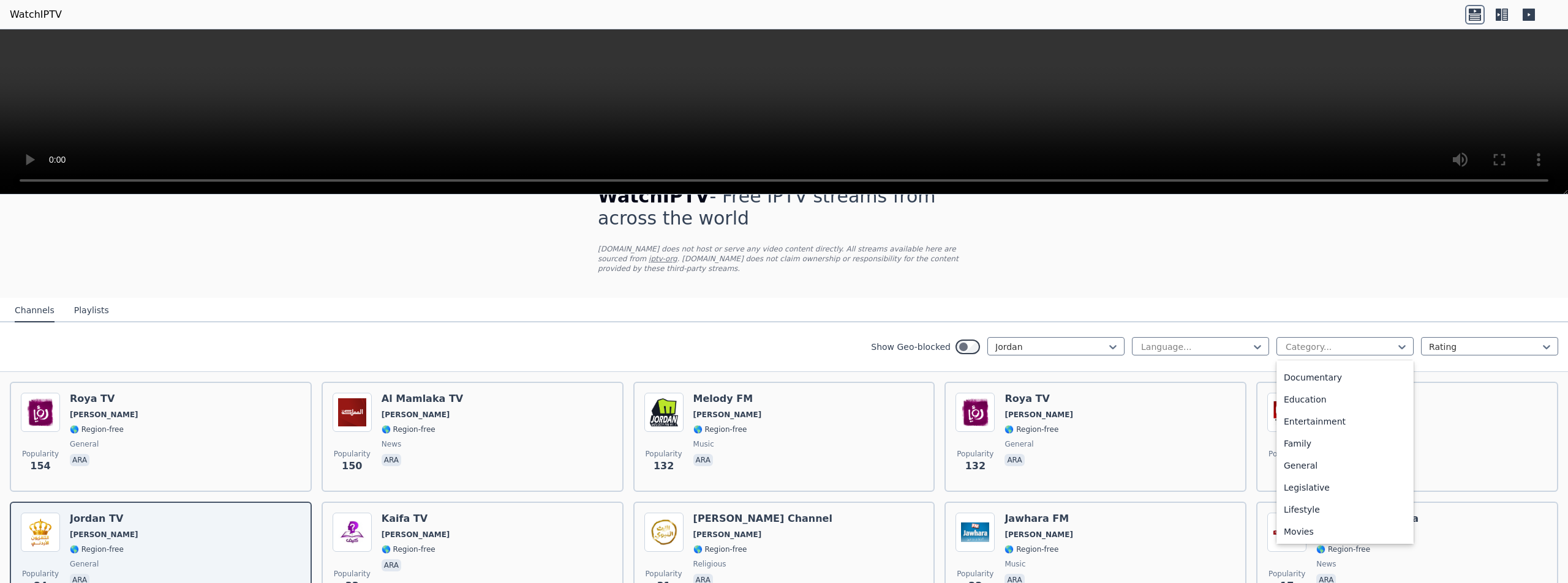
scroll to position [175, 0]
click at [1334, 432] on div "Family" at bounding box center [1345, 441] width 137 height 22
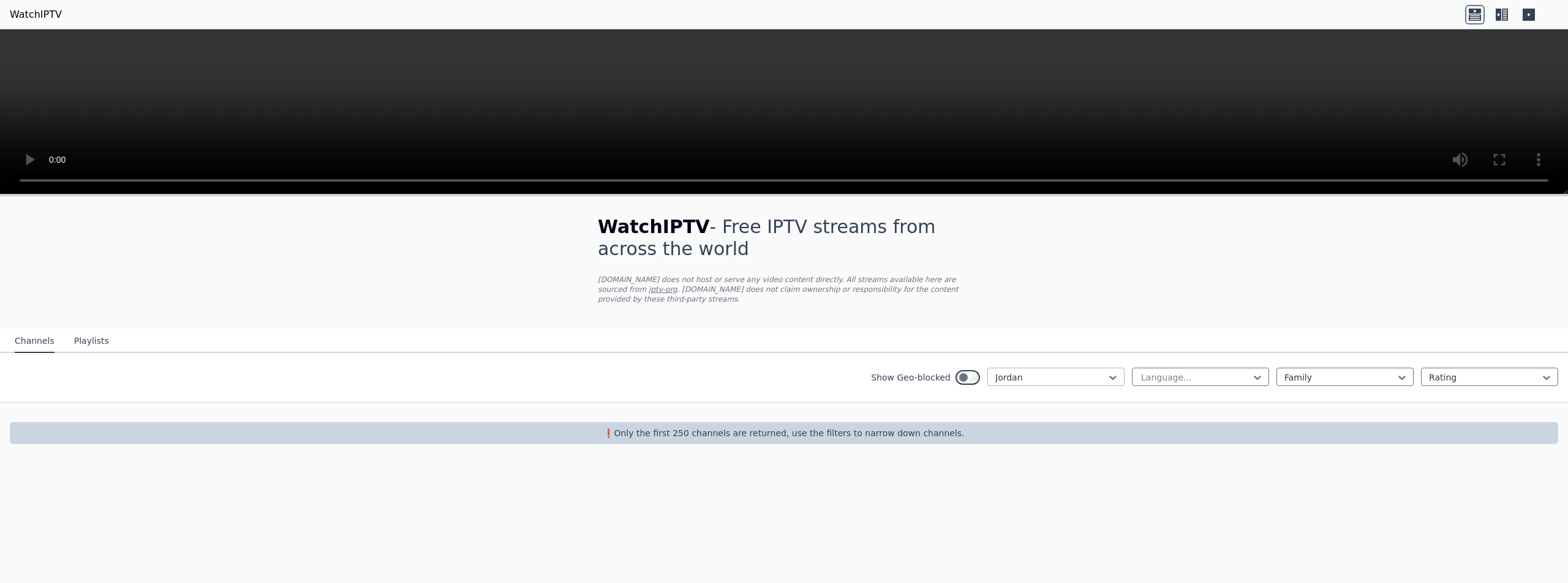
click at [1004, 373] on div at bounding box center [1051, 377] width 111 height 12
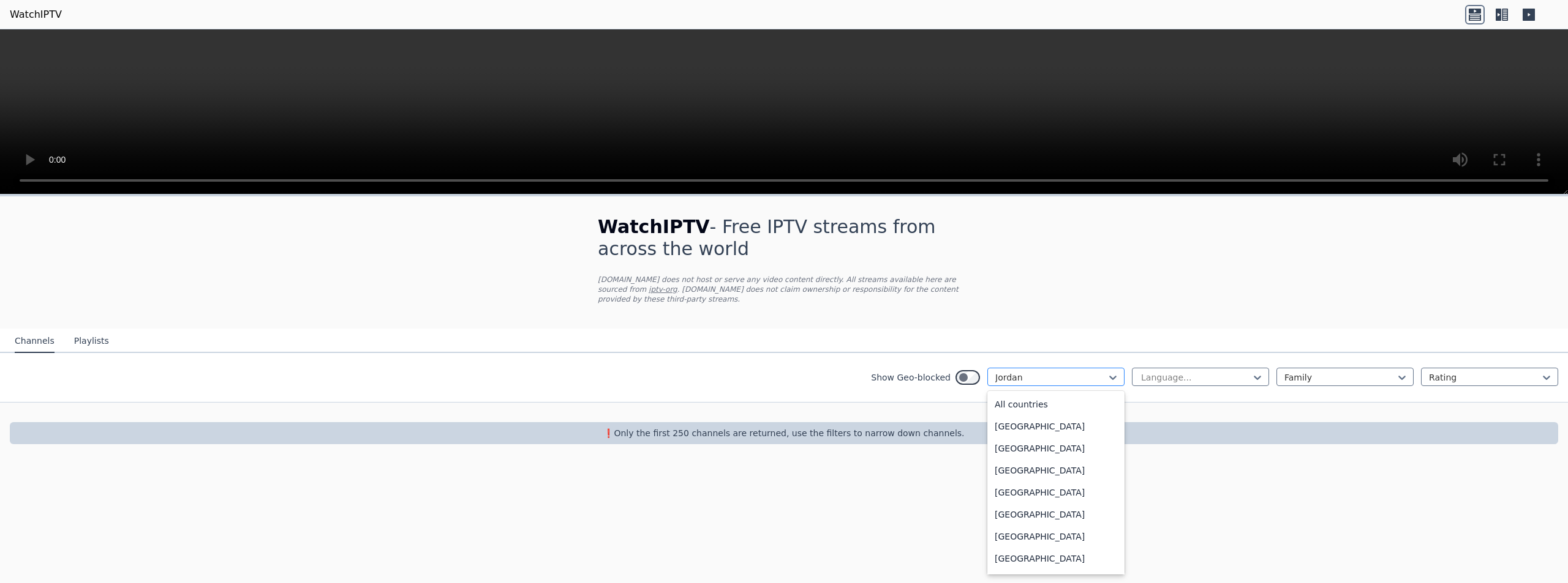
scroll to position [1998, 0]
click at [1305, 371] on div at bounding box center [1339, 377] width 111 height 12
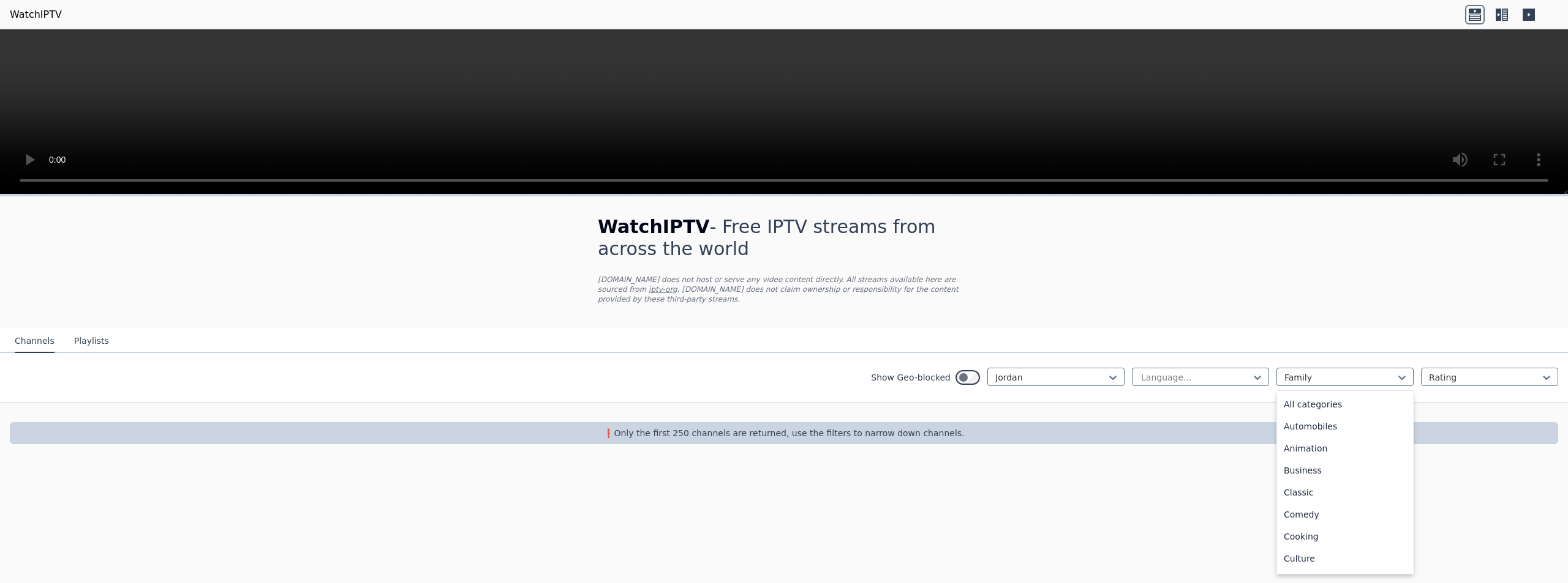
scroll to position [90, 0]
click at [1331, 438] on div "Cooking" at bounding box center [1345, 447] width 137 height 22
click at [1328, 371] on div at bounding box center [1339, 377] width 111 height 12
click at [1330, 459] on div "Comedy" at bounding box center [1345, 469] width 137 height 22
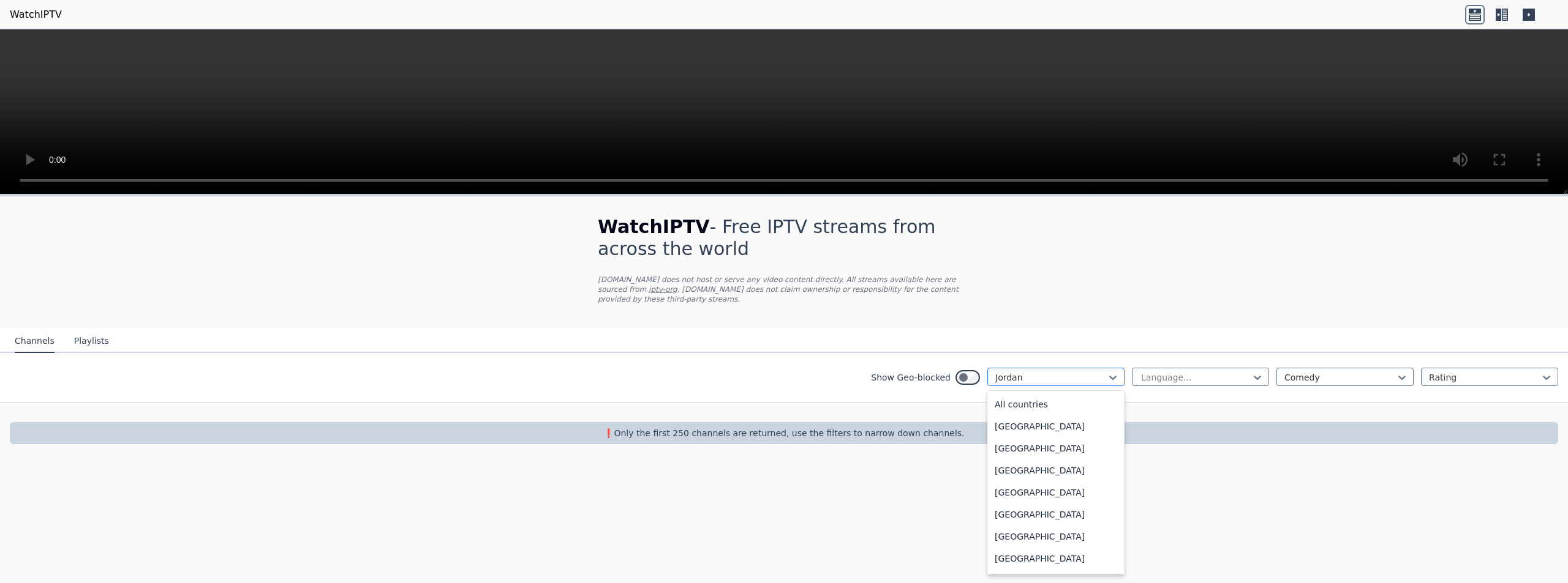
click at [1047, 371] on div at bounding box center [1051, 377] width 111 height 12
click at [1033, 395] on div "[GEOGRAPHIC_DATA]" at bounding box center [1056, 390] width 137 height 22
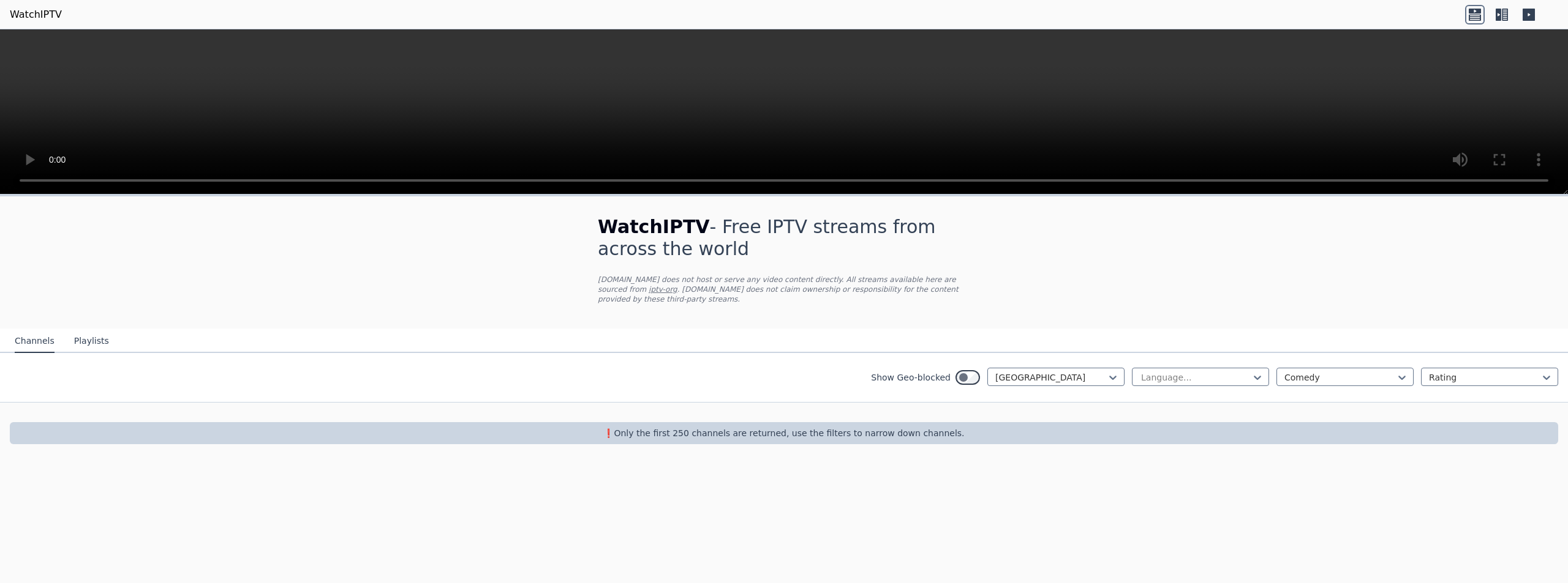
click at [1047, 357] on div "Show Geo-blocked Ireland Language... Comedy Rating" at bounding box center [784, 378] width 1568 height 49
click at [1044, 371] on div at bounding box center [1051, 377] width 111 height 12
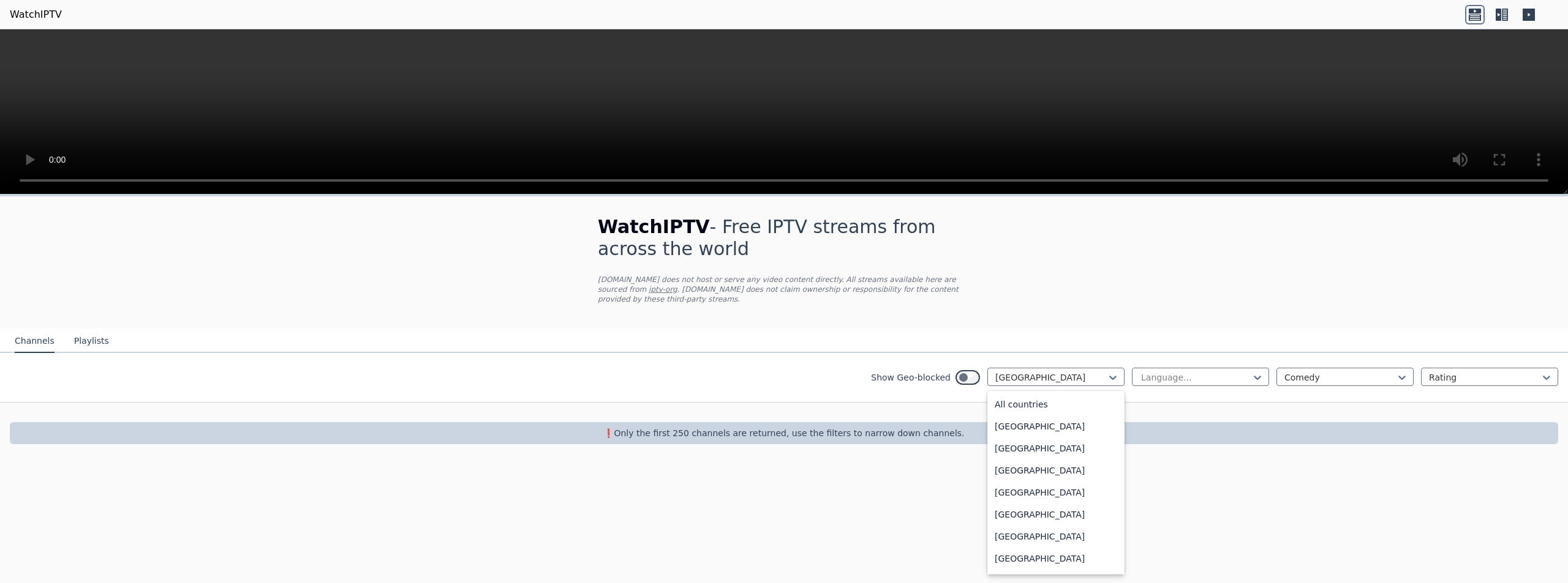
scroll to position [1844, 0]
click at [1015, 409] on div "Hungary" at bounding box center [1056, 412] width 137 height 22
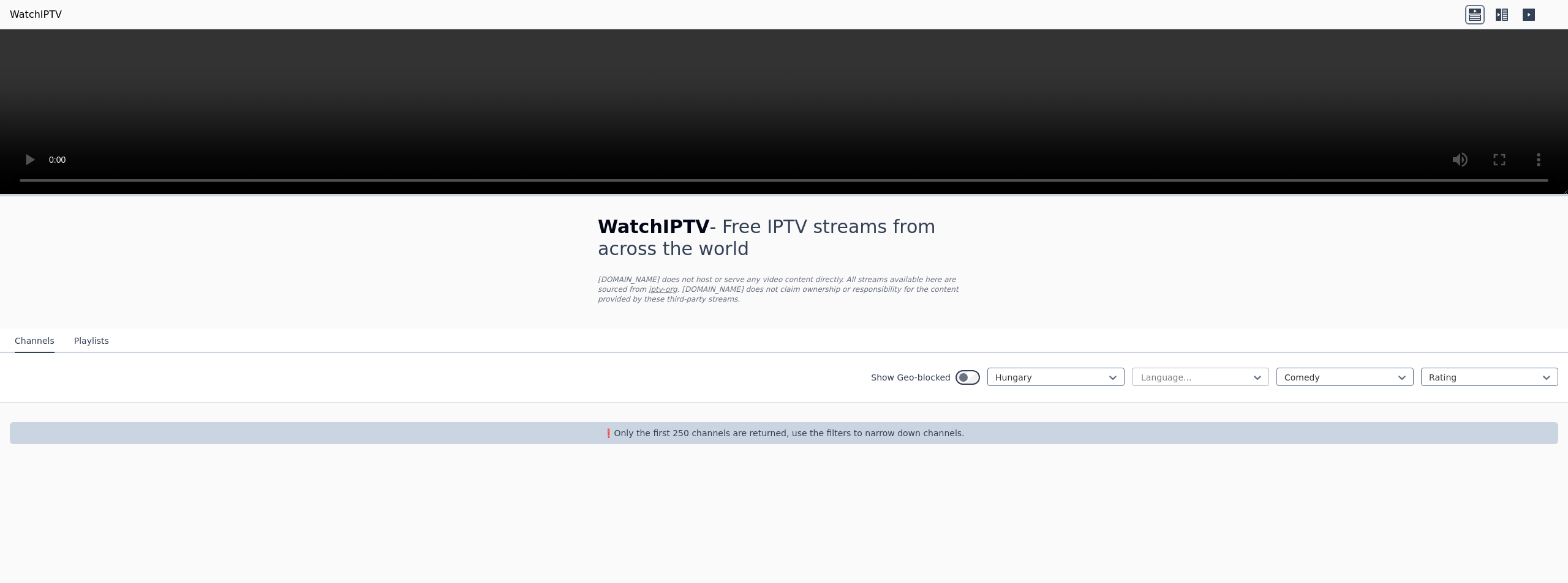
click at [1240, 371] on div at bounding box center [1195, 377] width 111 height 12
click at [1192, 416] on div "Arabic" at bounding box center [1200, 427] width 137 height 22
click at [1042, 373] on div at bounding box center [1051, 377] width 111 height 12
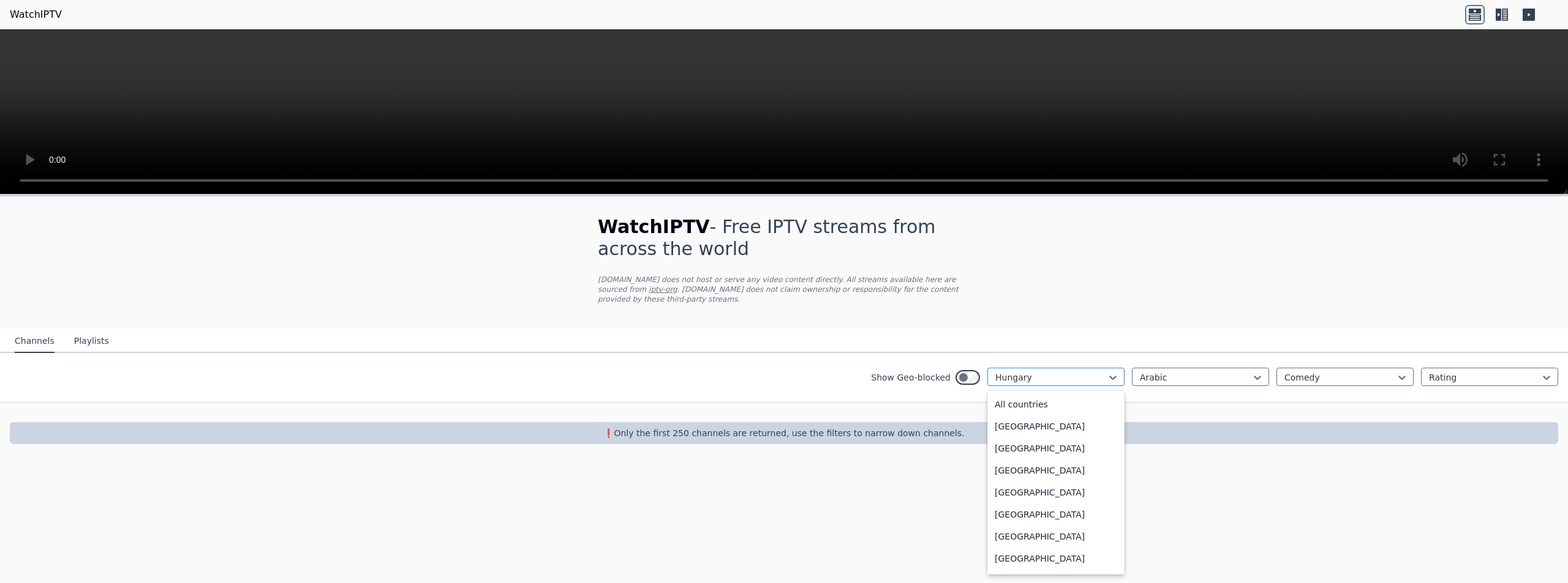
scroll to position [1712, 0]
click at [1034, 388] on div "[US_STATE]" at bounding box center [1056, 390] width 137 height 22
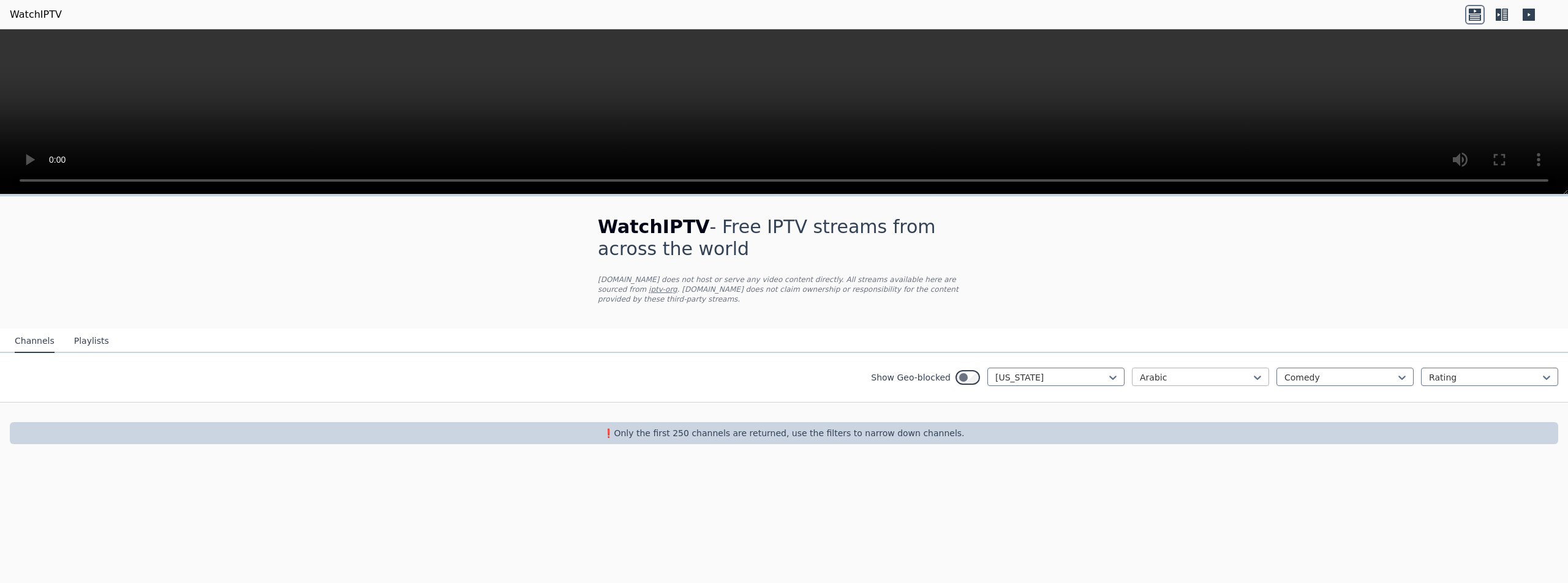
click at [1195, 371] on div at bounding box center [1195, 377] width 111 height 12
click at [1203, 399] on div "All languages" at bounding box center [1200, 405] width 137 height 22
click at [1035, 371] on div at bounding box center [1051, 377] width 111 height 12
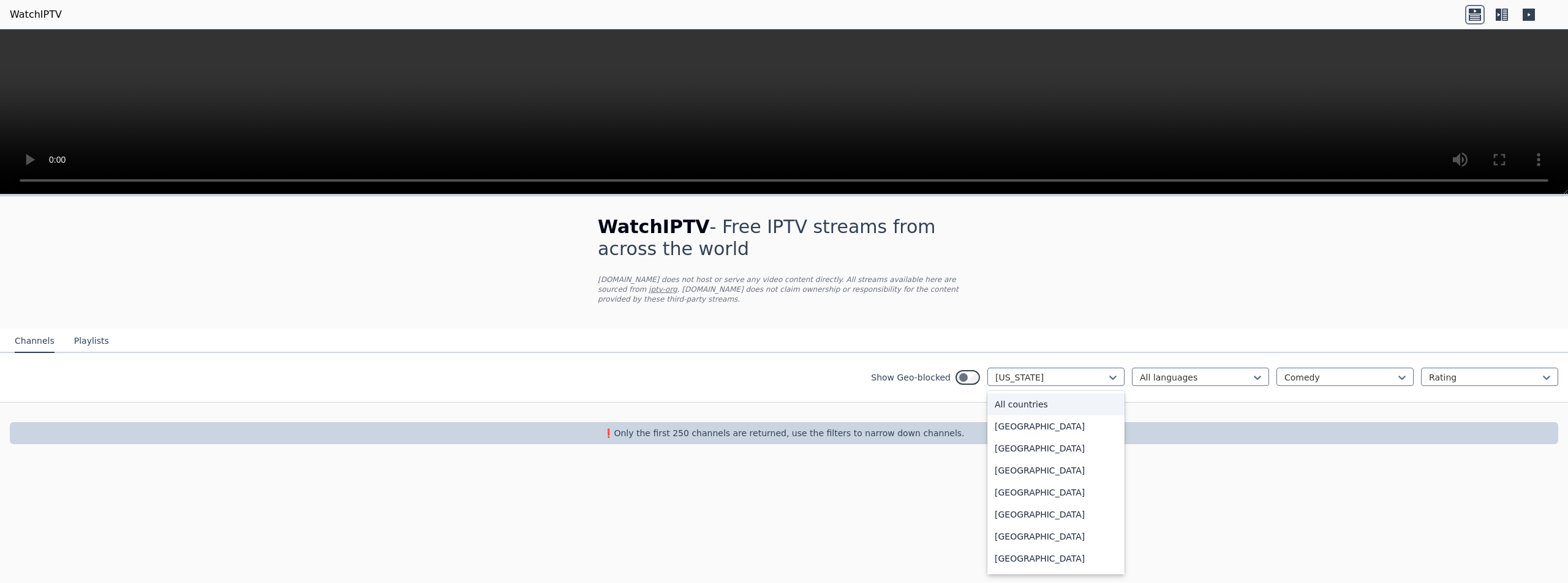
click at [1102, 394] on div "All countries" at bounding box center [1056, 405] width 137 height 22
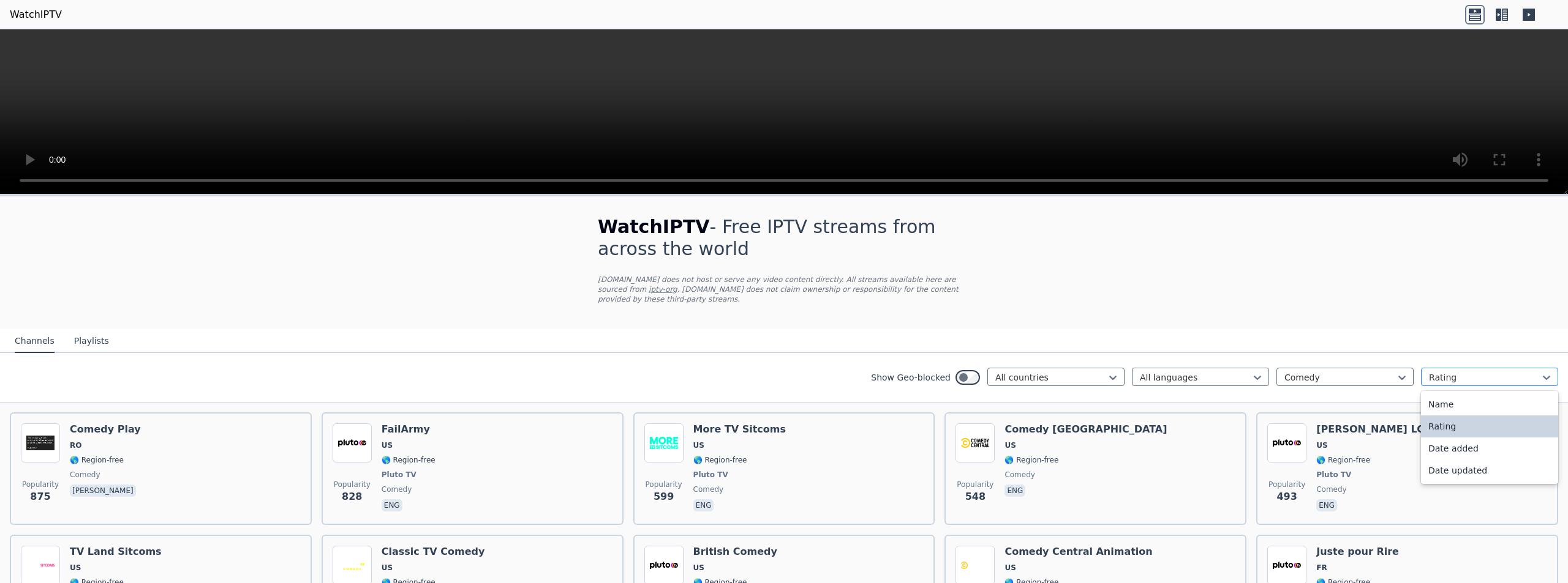
click at [1433, 372] on div at bounding box center [1484, 377] width 111 height 12
click at [1374, 371] on div at bounding box center [1339, 377] width 111 height 12
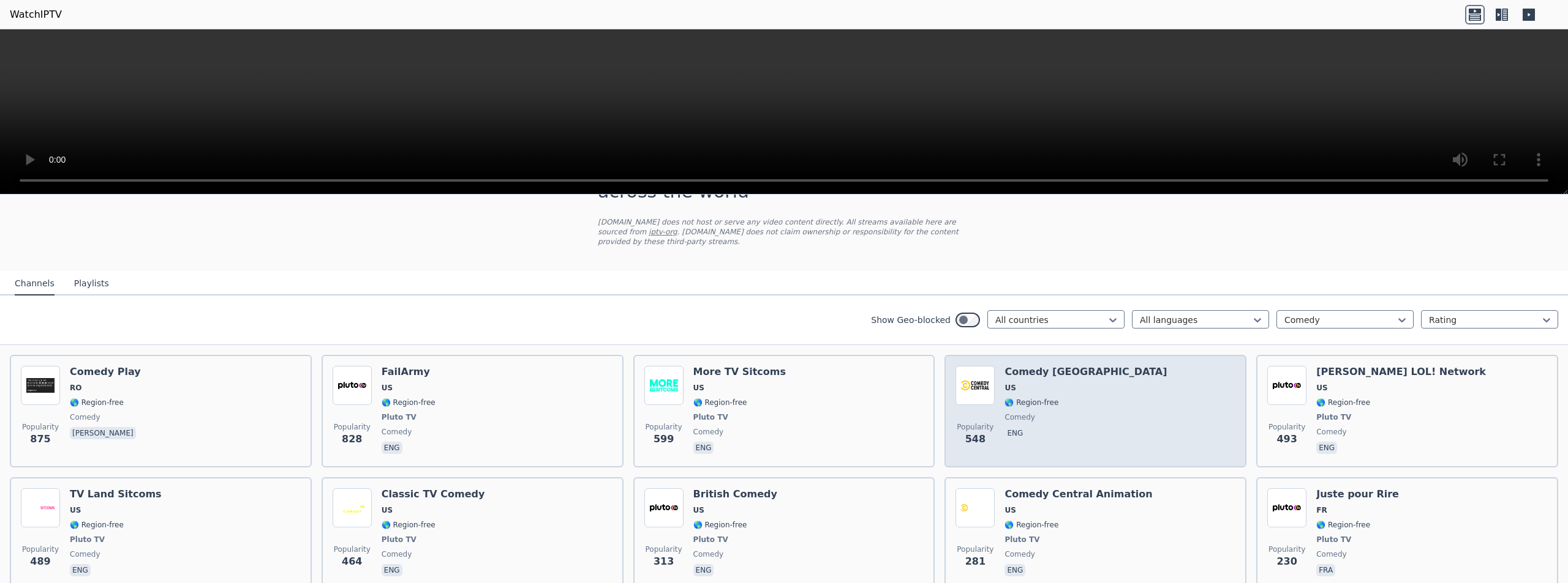
scroll to position [62, 0]
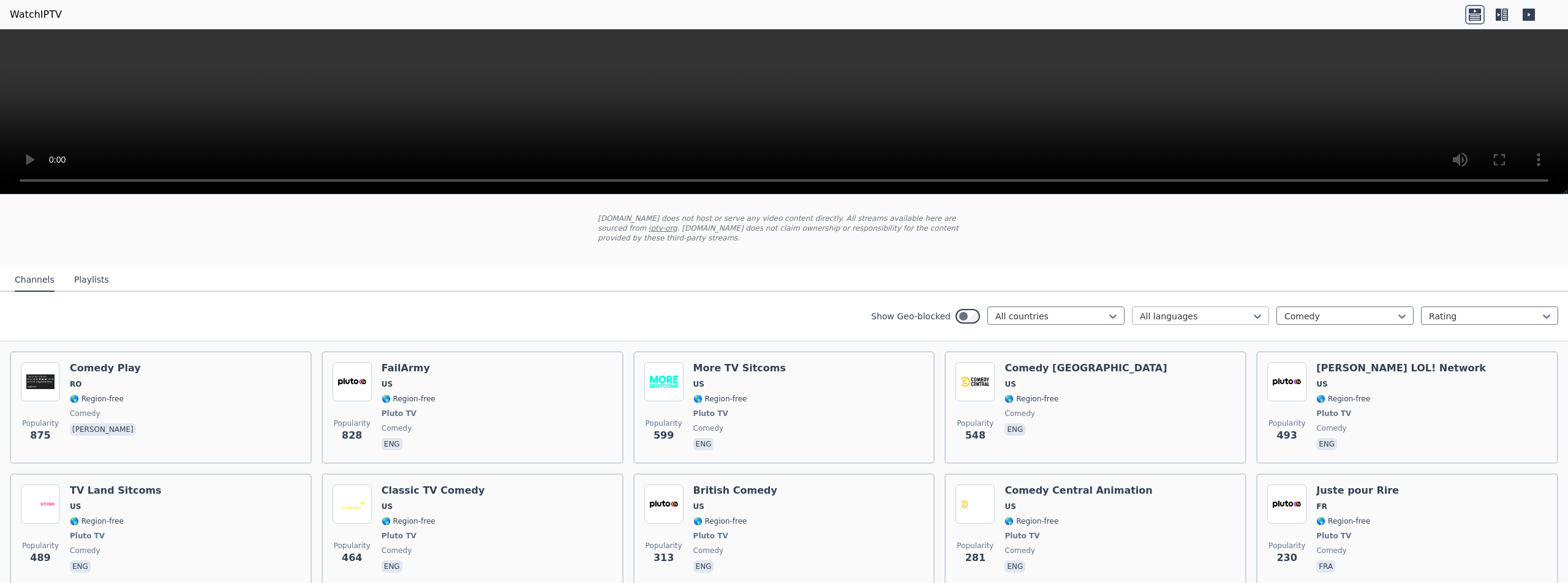
click at [1198, 311] on div at bounding box center [1195, 316] width 111 height 12
click at [1182, 354] on div "Arabic" at bounding box center [1200, 366] width 137 height 22
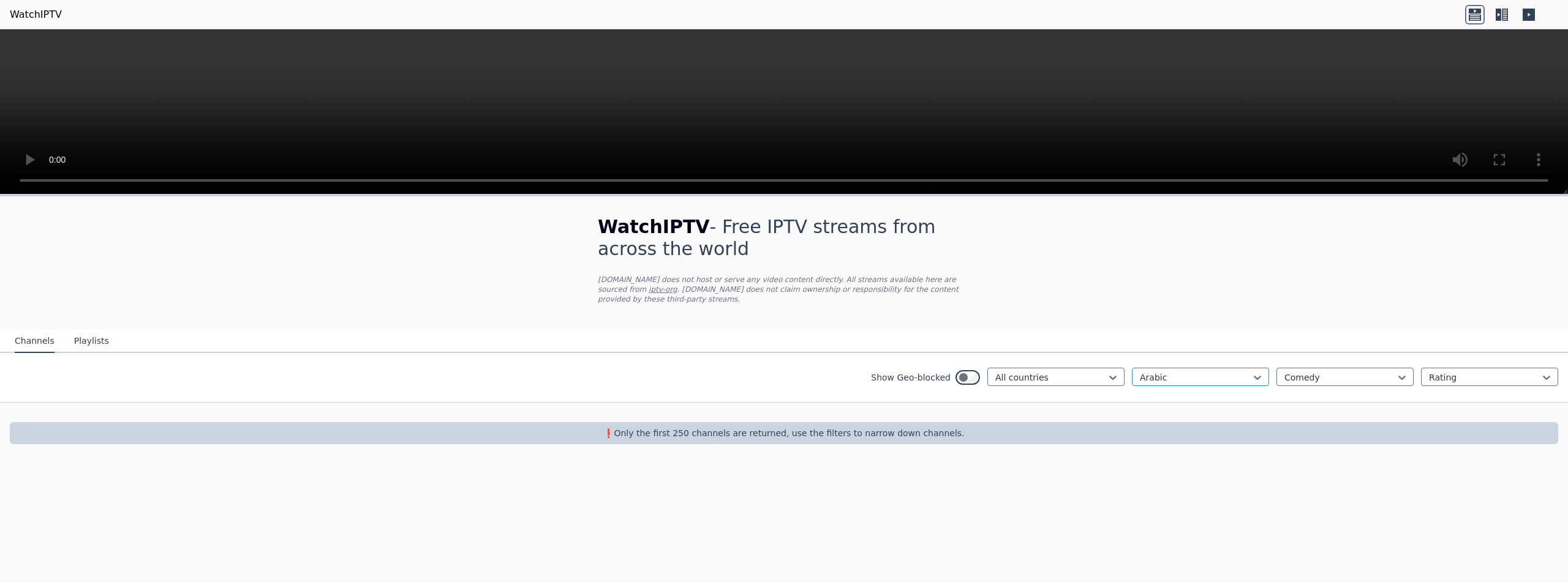
click at [1179, 371] on div at bounding box center [1195, 377] width 111 height 12
click at [1180, 394] on div "All languages" at bounding box center [1200, 405] width 137 height 22
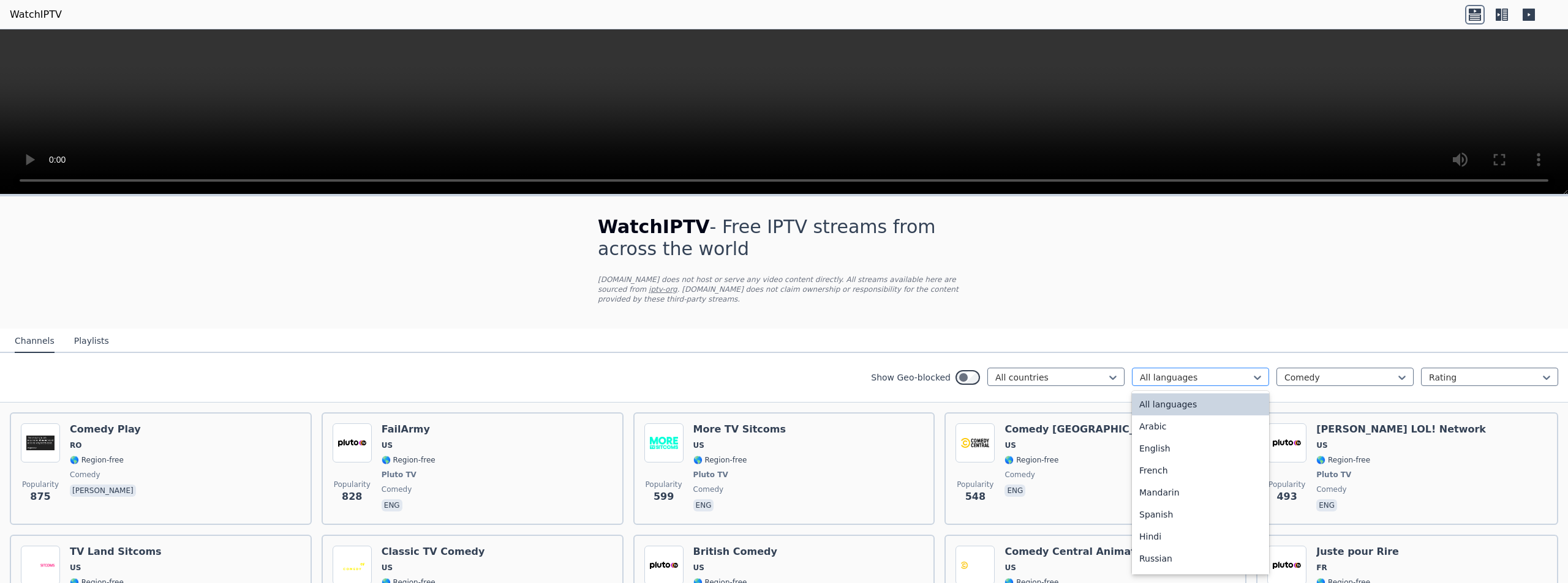
click at [1178, 371] on div at bounding box center [1195, 377] width 111 height 12
click at [1163, 437] on div "English" at bounding box center [1200, 449] width 137 height 22
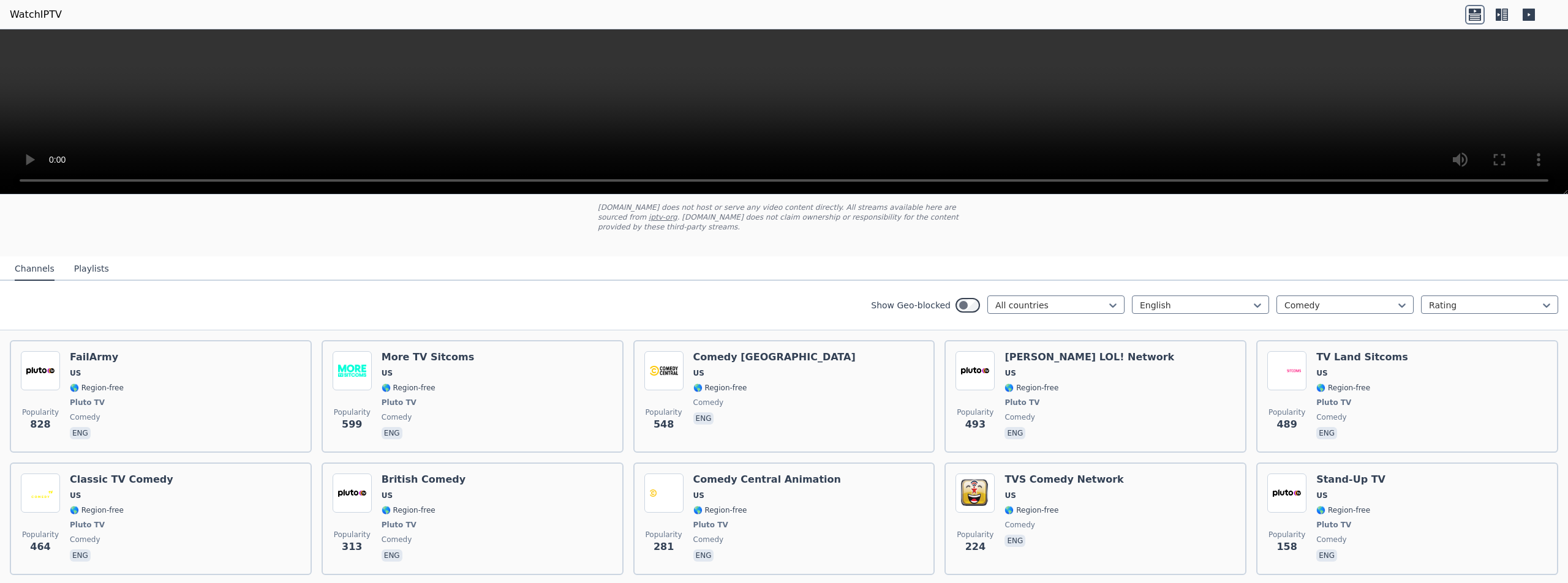
scroll to position [91, 0]
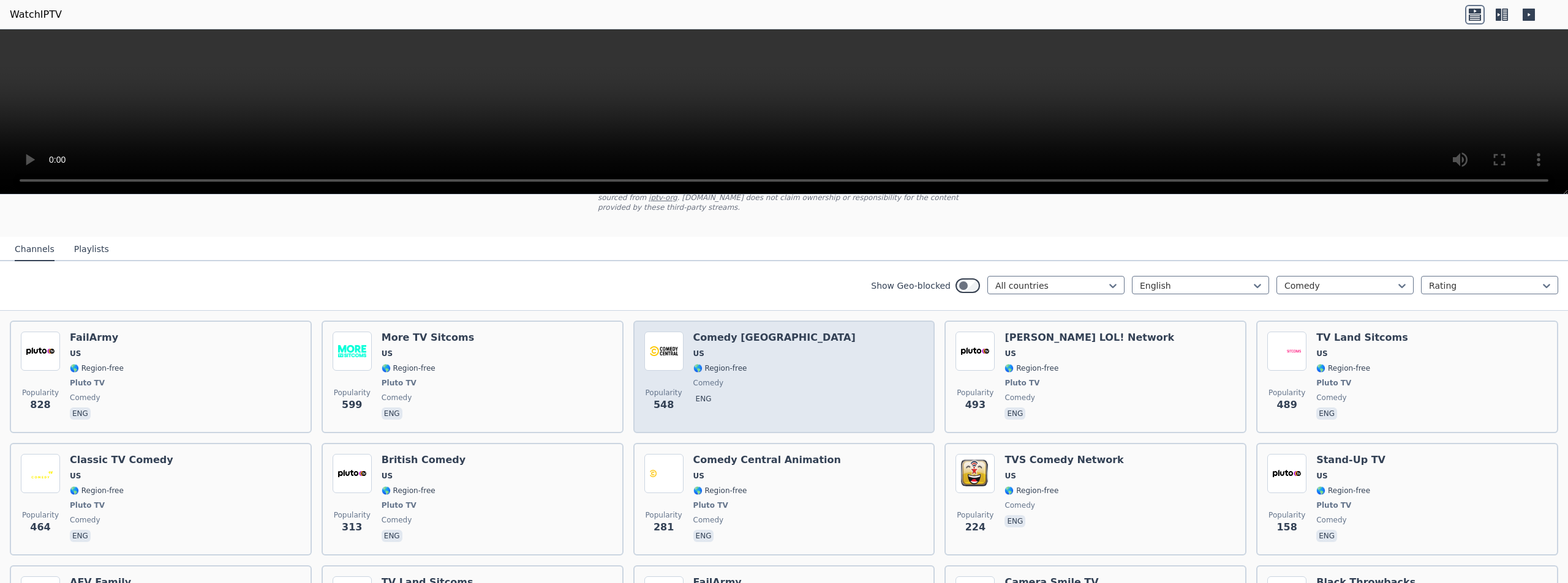
click at [737, 379] on span "comedy" at bounding box center [775, 383] width 162 height 10
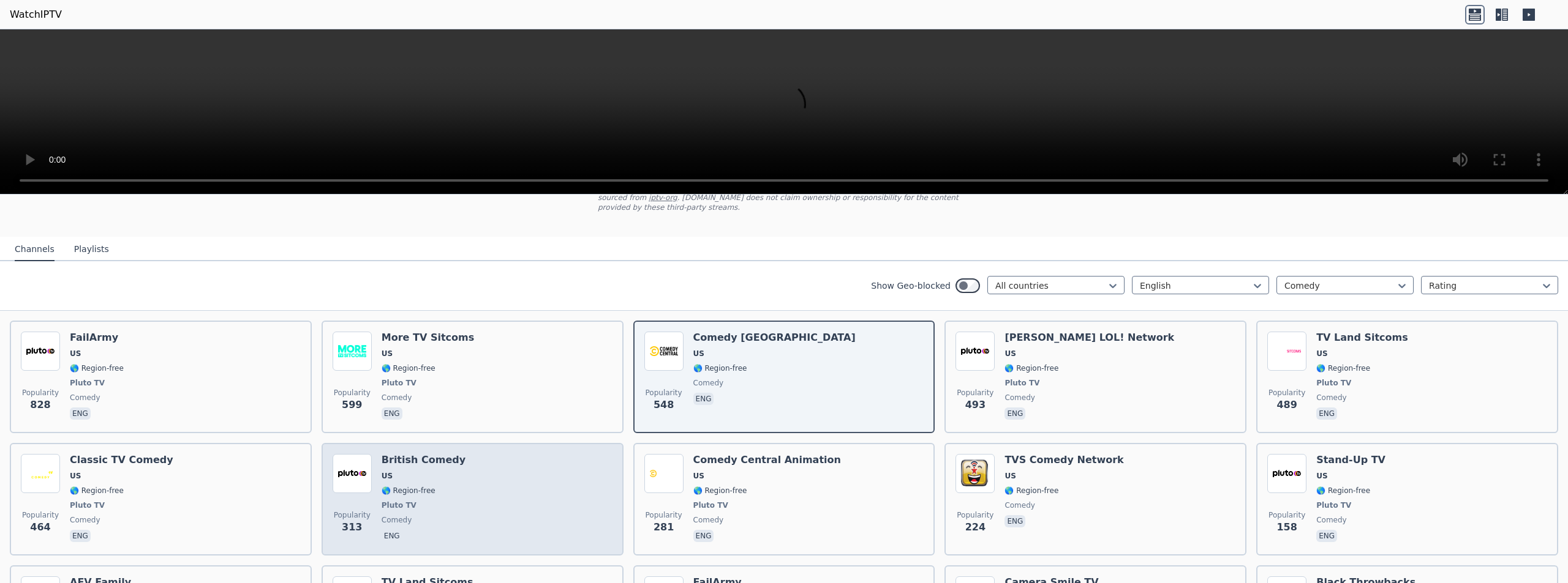
click at [498, 485] on div "Popularity 313 British Comedy US 🌎 Region-free Pluto TV comedy eng" at bounding box center [472, 499] width 280 height 90
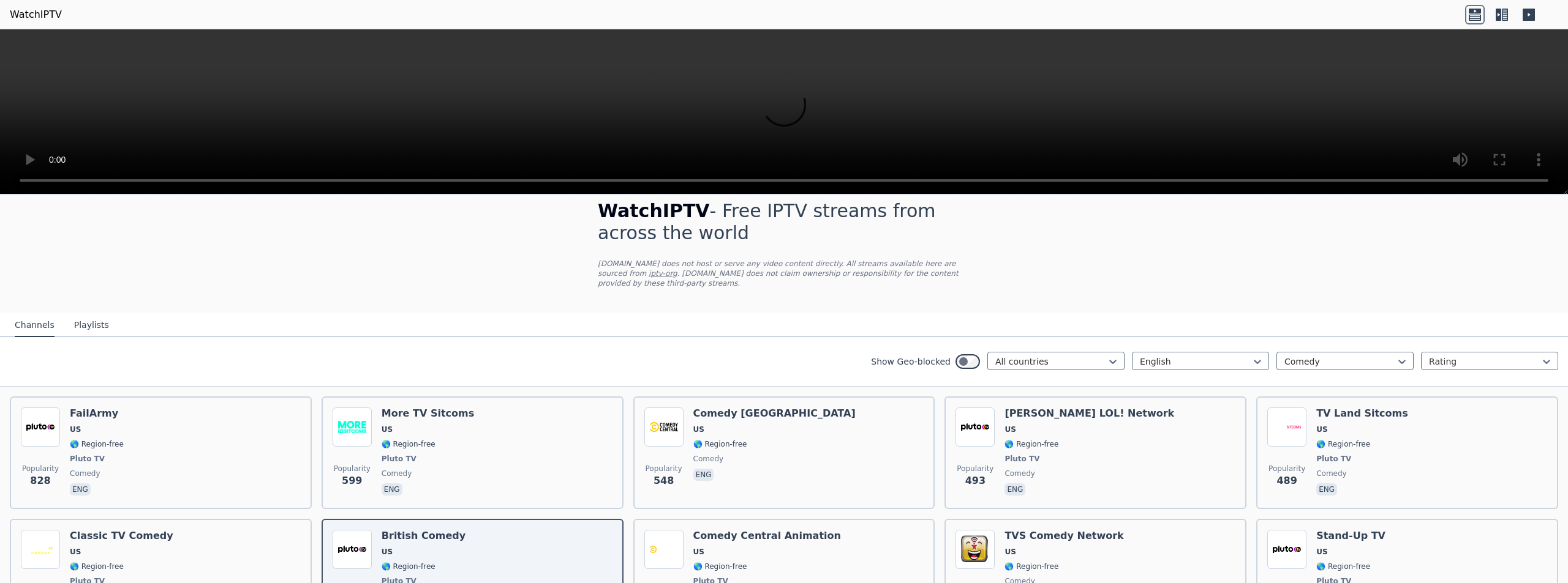
scroll to position [0, 0]
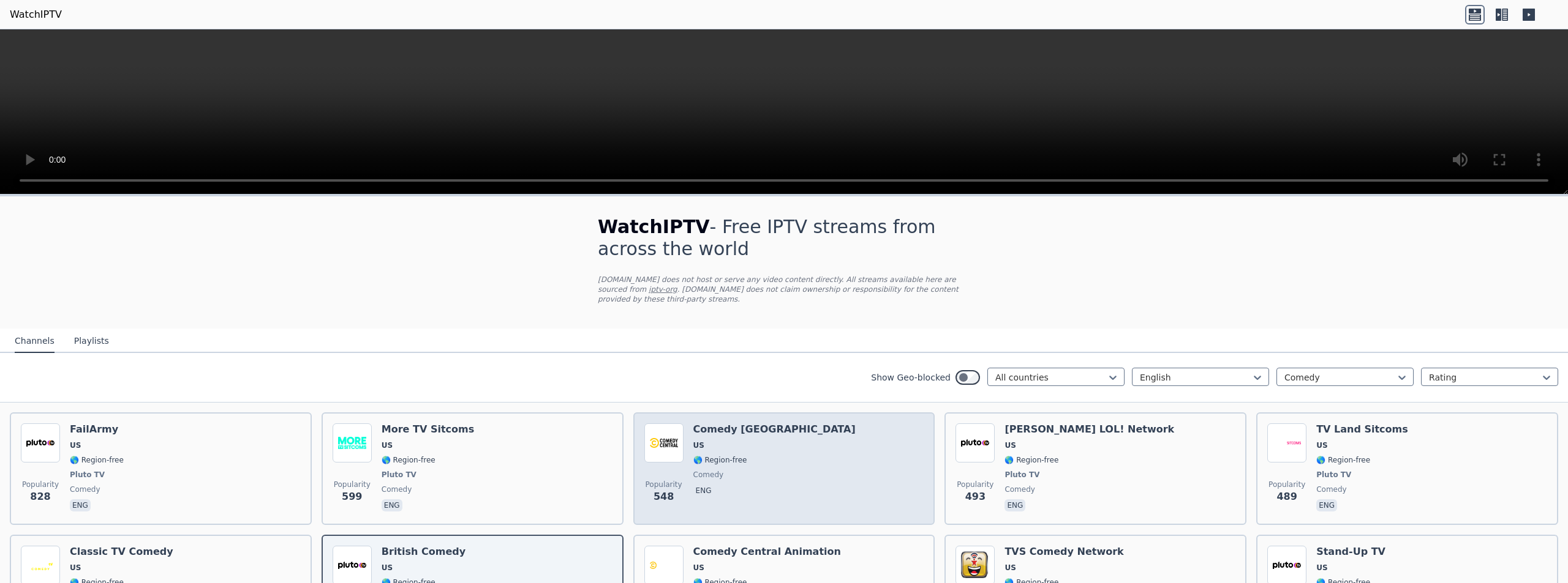
click at [787, 459] on div "Popularity 548 Comedy [GEOGRAPHIC_DATA] 🌎 Region-free comedy eng" at bounding box center [784, 468] width 280 height 90
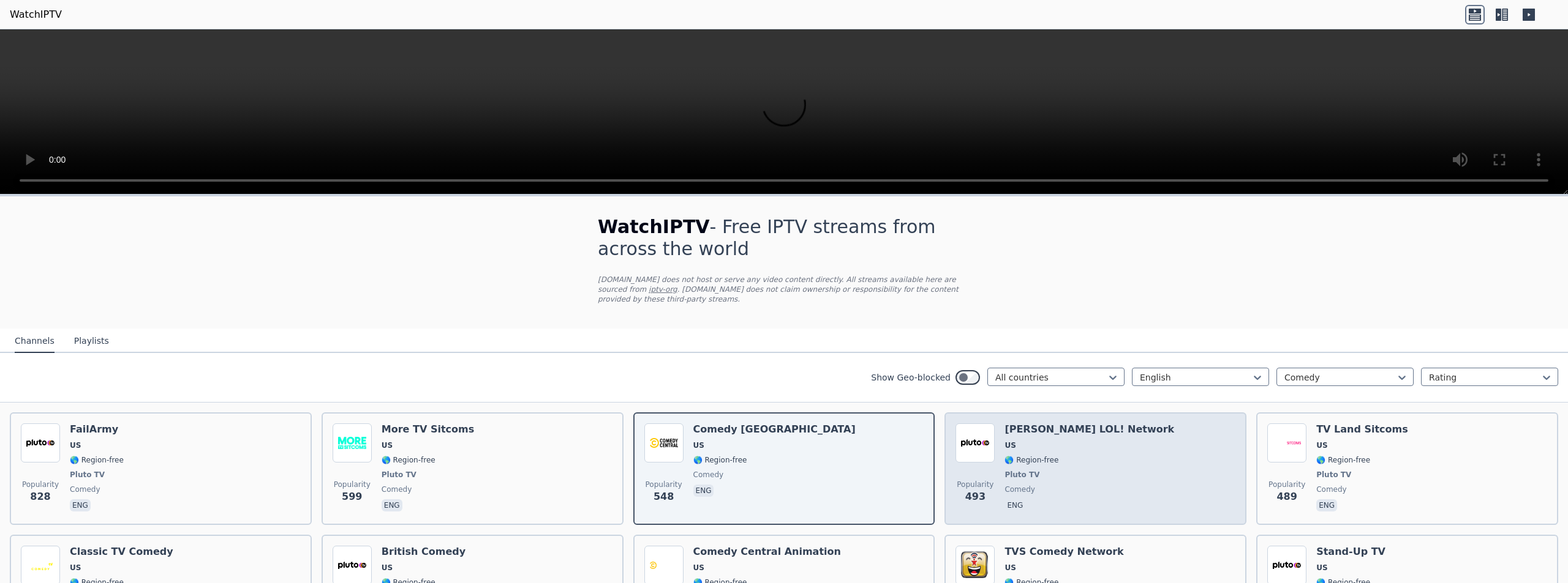
click at [1085, 443] on div "[PERSON_NAME] LOL! Network US 🌎 Region-free Pluto TV comedy eng" at bounding box center [1089, 468] width 170 height 90
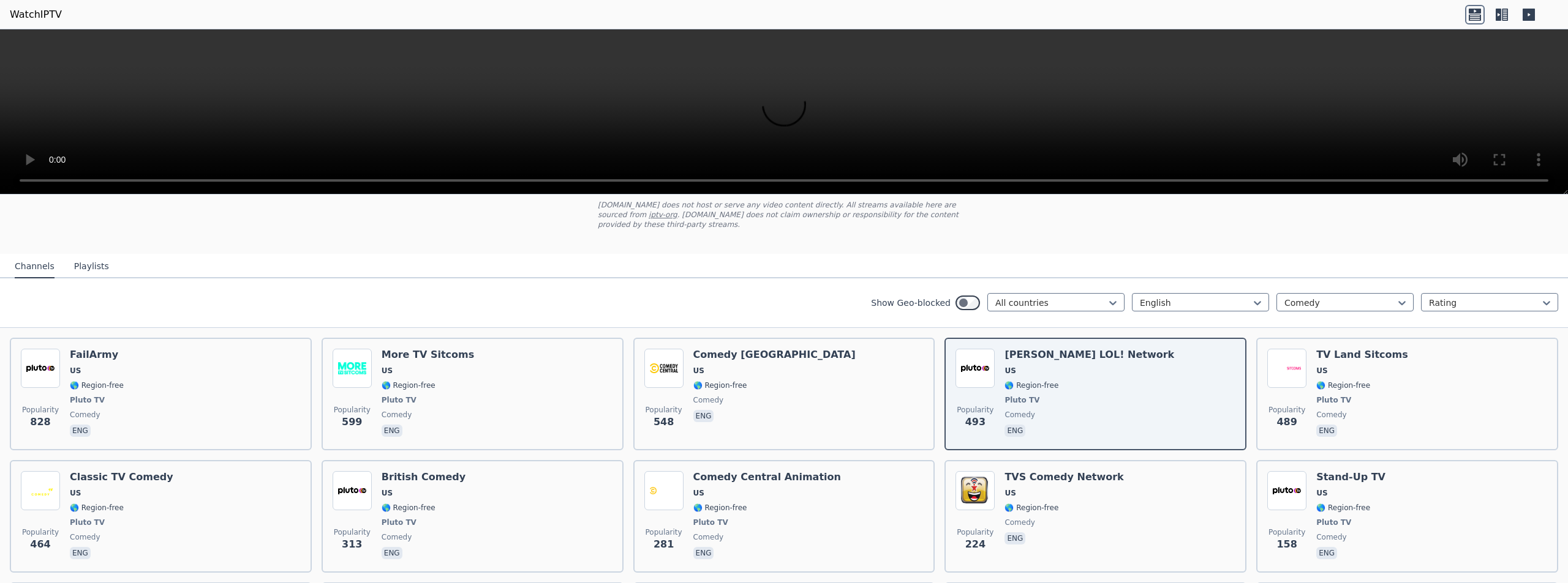
scroll to position [76, 0]
